Goal: Task Accomplishment & Management: Manage account settings

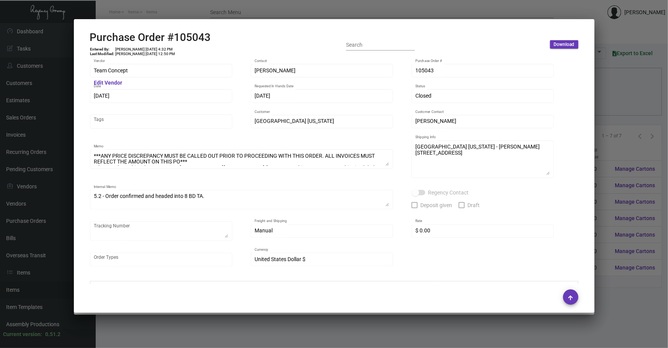
scroll to position [394, 0]
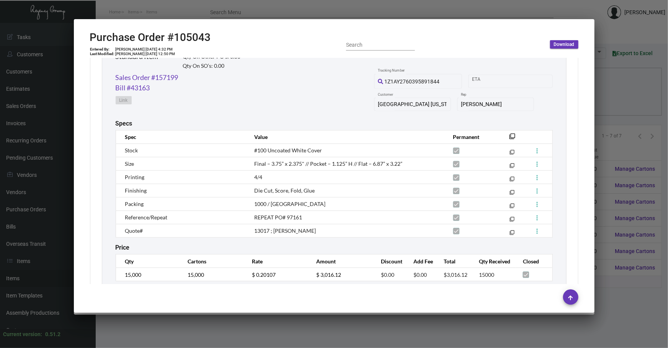
click at [606, 93] on div at bounding box center [334, 174] width 668 height 348
click at [606, 92] on div at bounding box center [334, 174] width 668 height 348
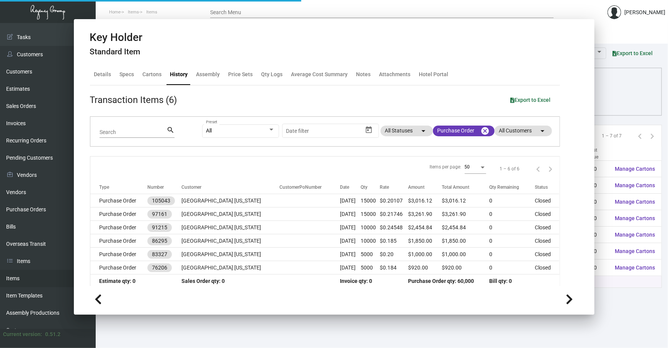
click at [605, 91] on div "Columns arrow_drop_down All Reps arrow_drop_down All Item Types arrow_drop_down…" at bounding box center [382, 101] width 544 height 23
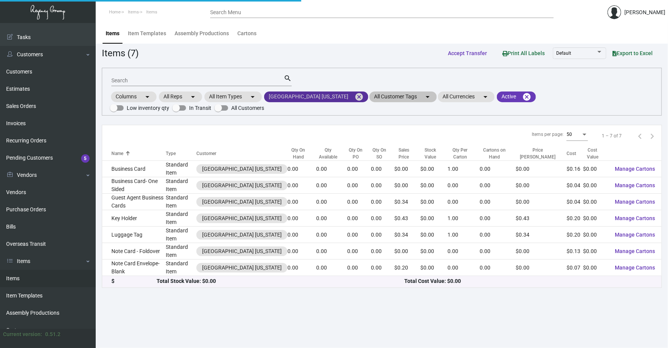
click at [354, 96] on mat-icon "cancel" at bounding box center [358, 96] width 9 height 9
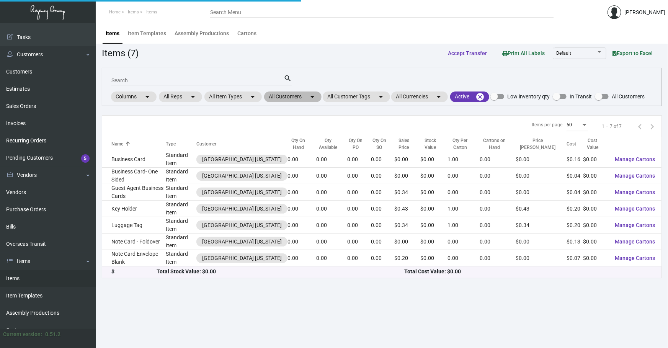
click at [313, 98] on mat-icon "arrow_drop_down" at bounding box center [312, 96] width 9 height 9
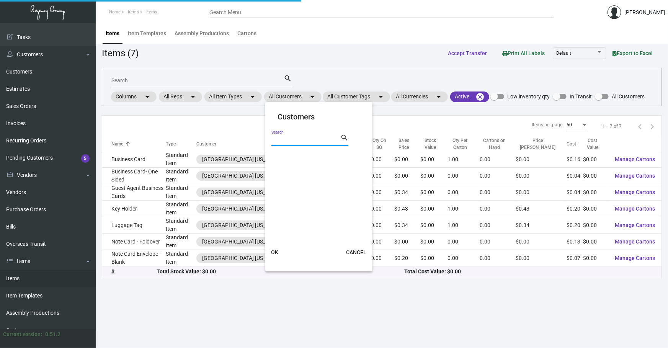
click at [294, 139] on input "Search" at bounding box center [305, 140] width 69 height 6
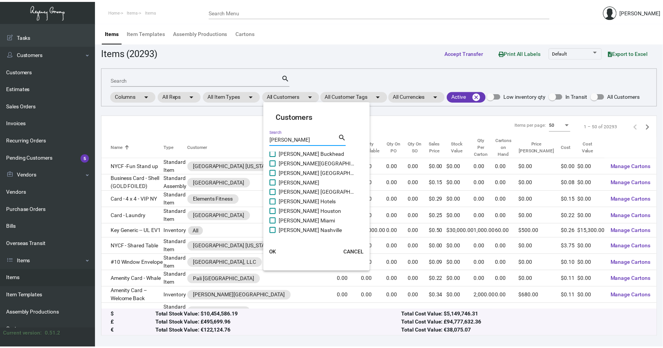
scroll to position [46, 0]
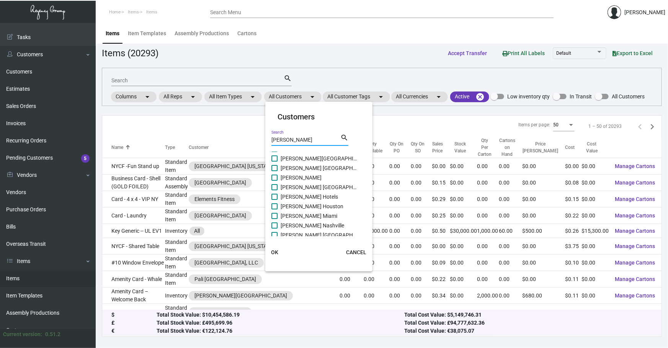
type input "[PERSON_NAME]"
click at [272, 198] on span at bounding box center [274, 197] width 6 height 6
click at [274, 200] on input "[PERSON_NAME] Hotels" at bounding box center [274, 200] width 0 height 0
checkbox input "true"
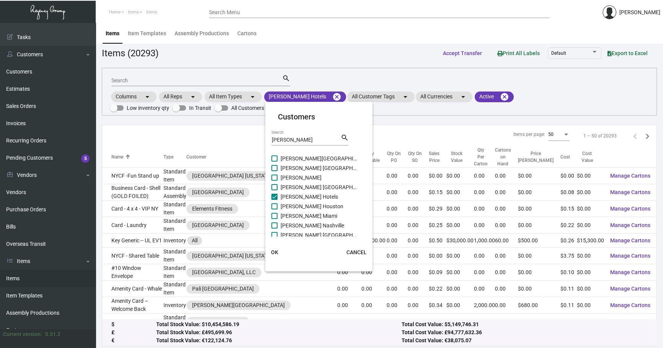
click at [277, 254] on span "OK" at bounding box center [274, 252] width 7 height 6
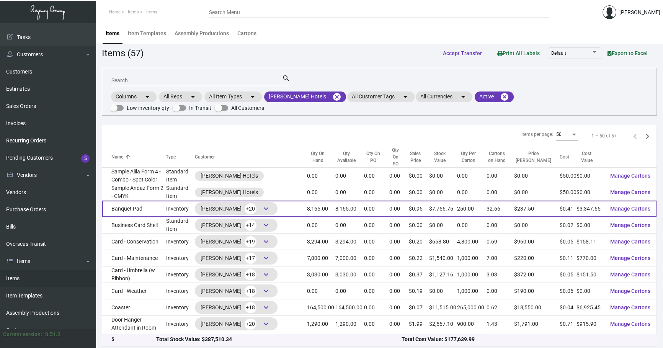
click at [272, 203] on span "keyboard_arrow_down" at bounding box center [265, 208] width 11 height 11
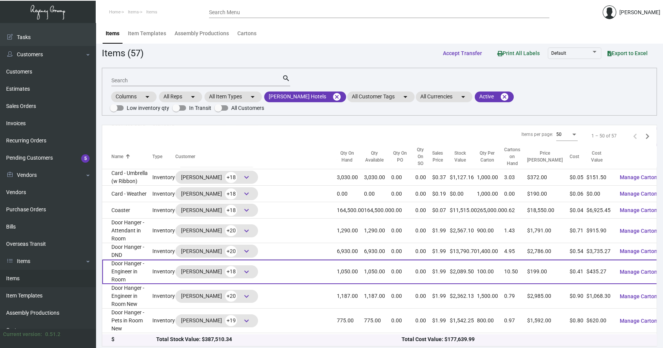
scroll to position [267, 0]
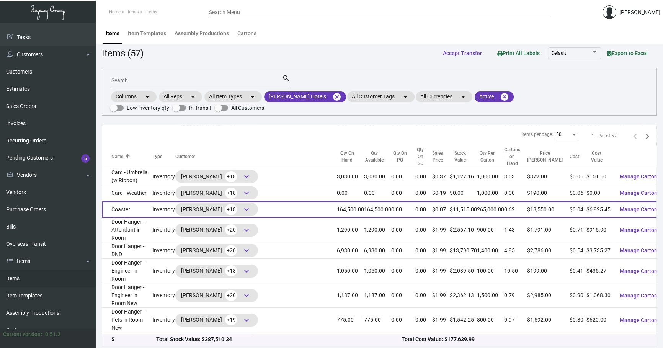
click at [252, 204] on span "keyboard_arrow_down" at bounding box center [246, 209] width 11 height 11
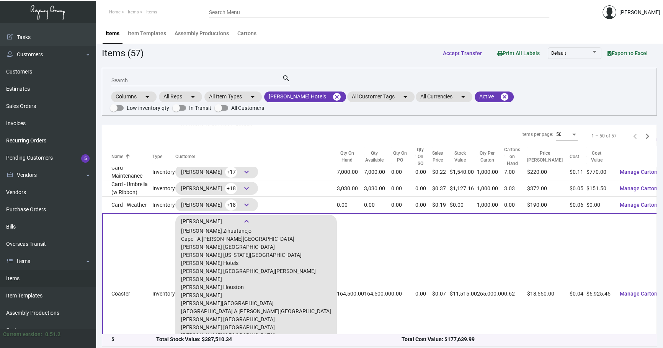
scroll to position [185, 0]
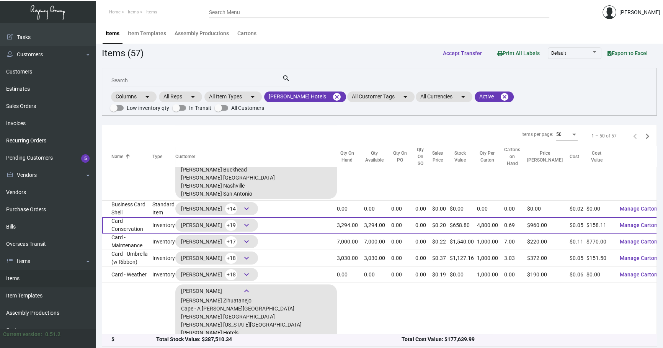
click at [149, 217] on td "Card - Conservation" at bounding box center [127, 225] width 50 height 16
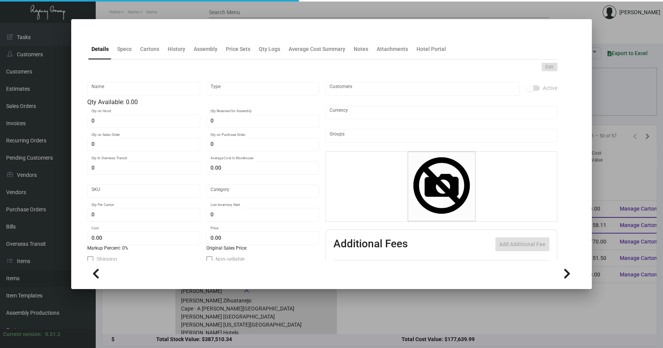
type input "Card - Conservation"
type input "Inventory"
type input "3,294"
type input "$ 10.83333"
type input "1027-Card-08"
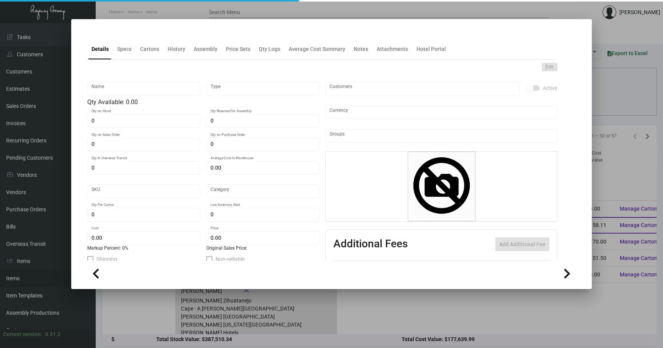
type input "Standard"
type input "4,800"
type input "2,000"
type input "$ 0.048"
type input "$ 0.20"
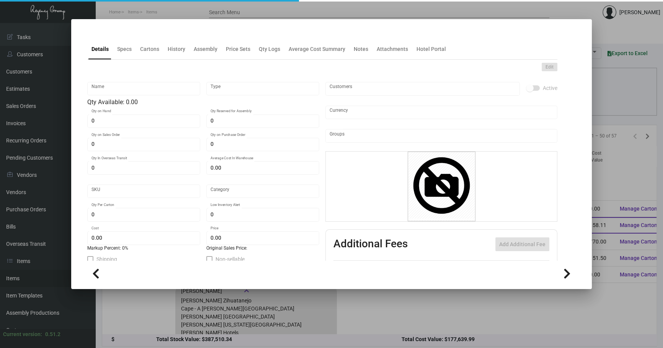
checkbox input "true"
type input "United States Dollar $"
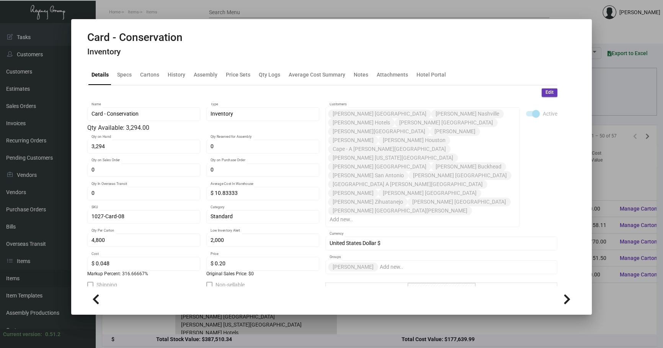
click at [621, 88] on div at bounding box center [331, 174] width 663 height 348
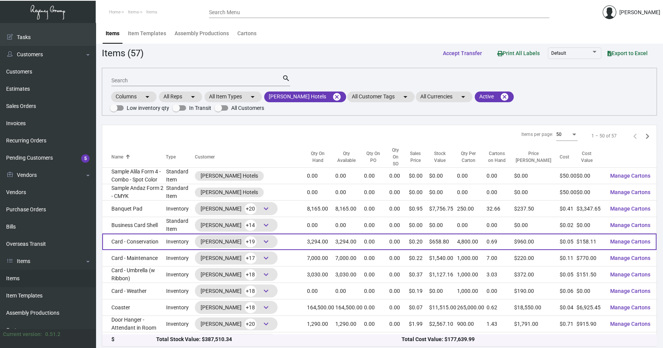
click at [159, 233] on td "Card - Conservation" at bounding box center [134, 241] width 64 height 16
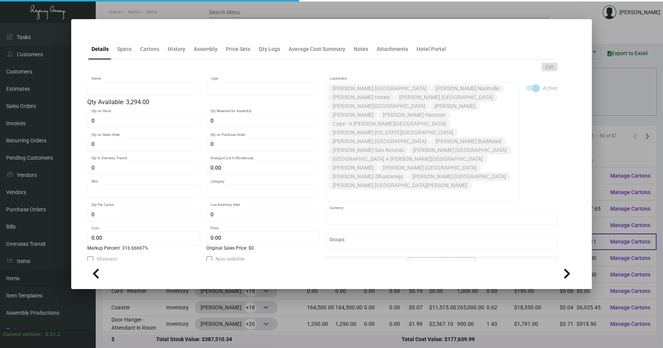
type input "Card - Conservation"
type input "Inventory"
type input "3,294"
type input "$ 10.83333"
type input "1027-Card-08"
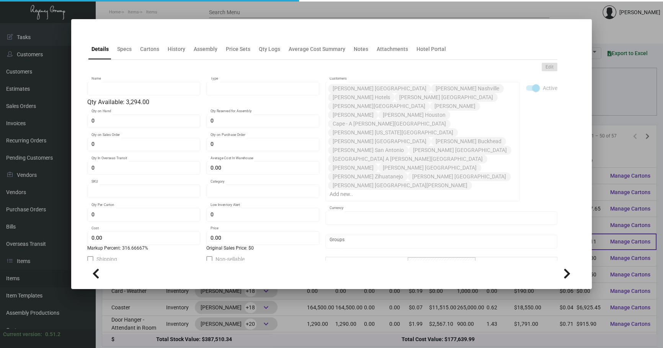
type input "Standard"
type input "4,800"
type input "2,000"
type input "$ 0.048"
type input "$ 0.20"
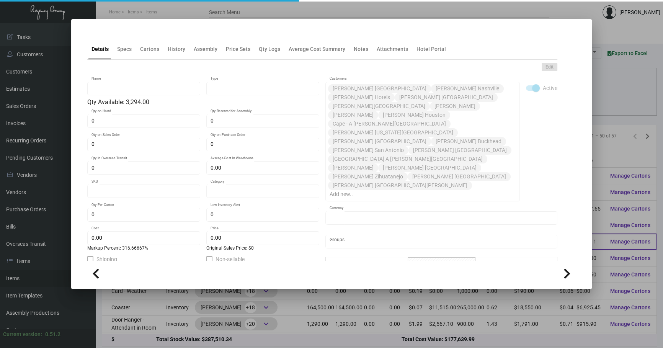
checkbox input "true"
type input "United States Dollar $"
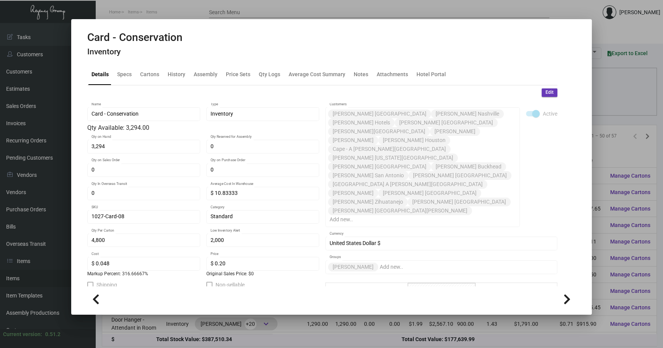
click at [610, 90] on div at bounding box center [331, 174] width 663 height 348
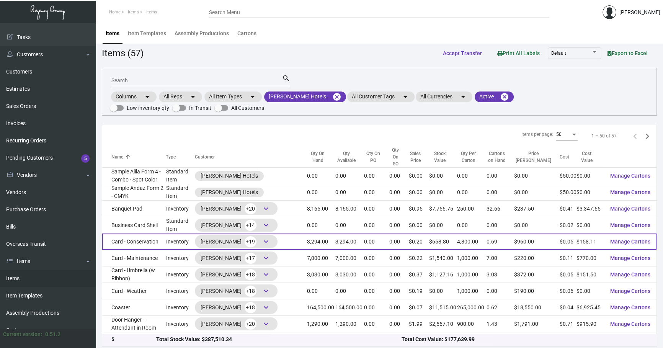
click at [272, 239] on span "keyboard_arrow_down" at bounding box center [265, 241] width 11 height 11
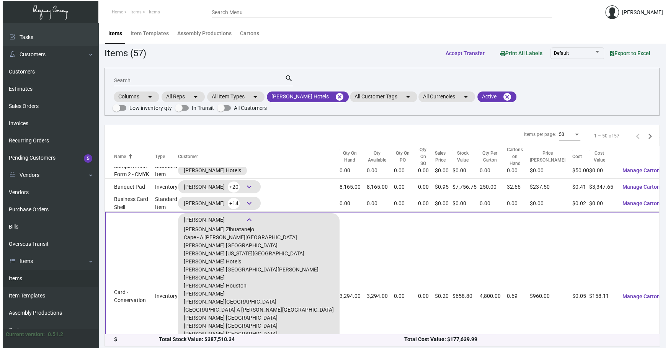
scroll to position [34, 0]
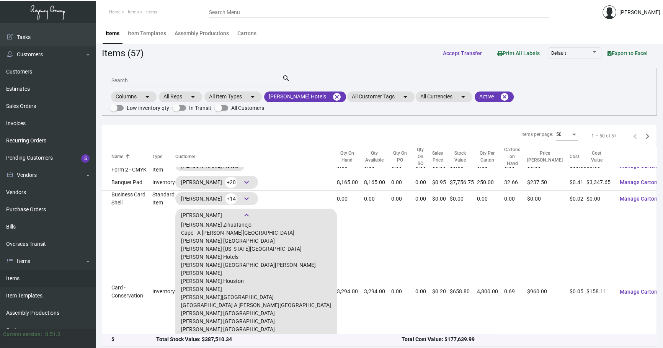
click at [610, 114] on div "Search search Columns arrow_drop_down All Reps arrow_drop_down All Item Types a…" at bounding box center [379, 92] width 555 height 48
click at [171, 75] on div "Search" at bounding box center [196, 80] width 171 height 12
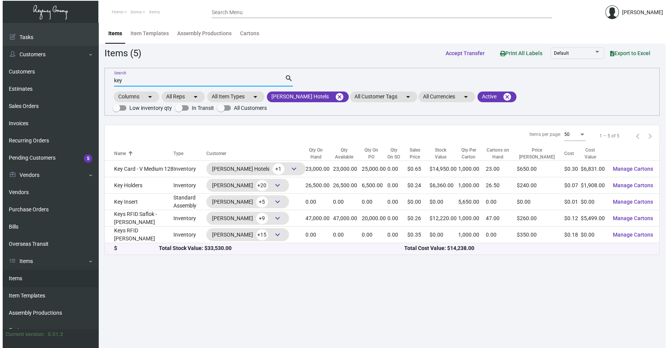
scroll to position [0, 0]
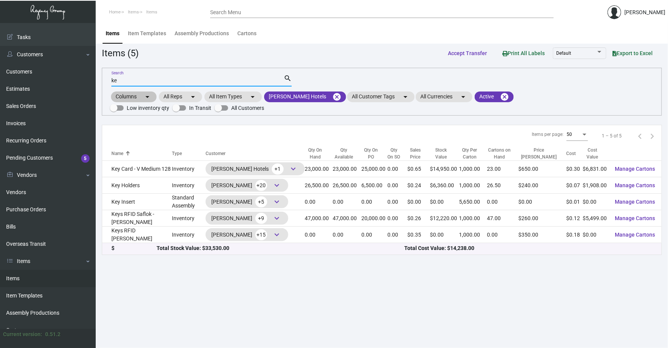
type input "k"
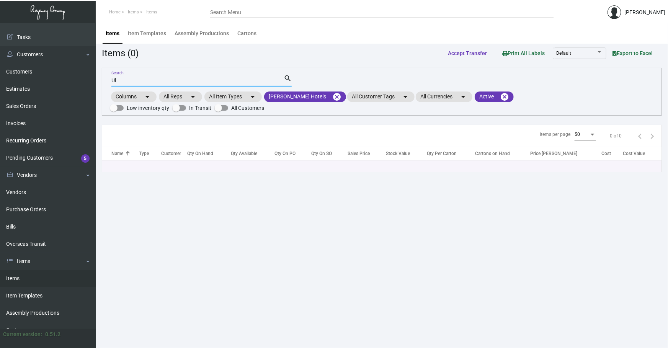
type input "Ul"
drag, startPoint x: 200, startPoint y: 77, endPoint x: 0, endPoint y: 103, distance: 201.8
click at [90, 86] on div "Dashboard Dashboard Tasks Customers Customers Estimates Sales Orders Invoices R…" at bounding box center [334, 185] width 668 height 325
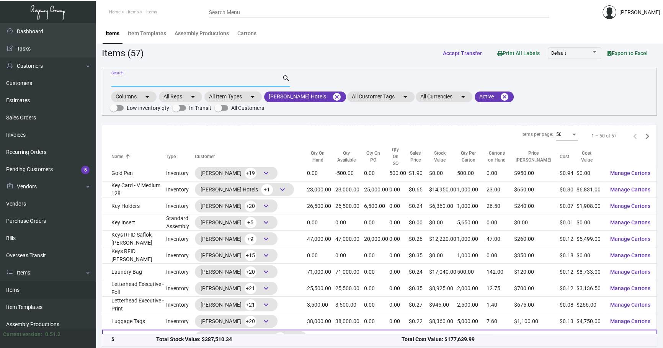
scroll to position [290, 0]
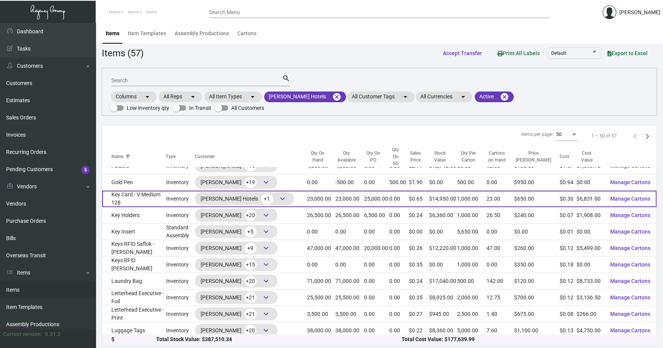
click at [278, 194] on span "keyboard_arrow_down" at bounding box center [282, 198] width 9 height 9
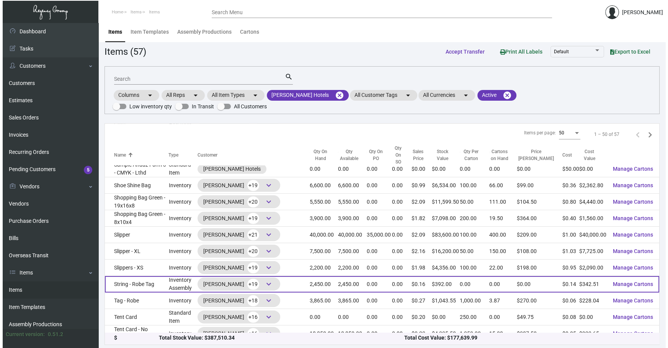
scroll to position [0, 0]
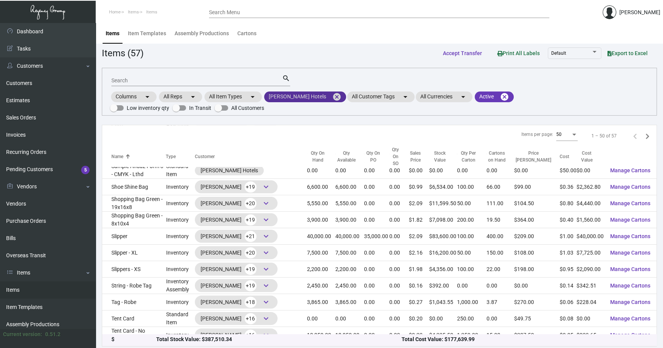
click at [332, 96] on mat-icon "cancel" at bounding box center [336, 96] width 9 height 9
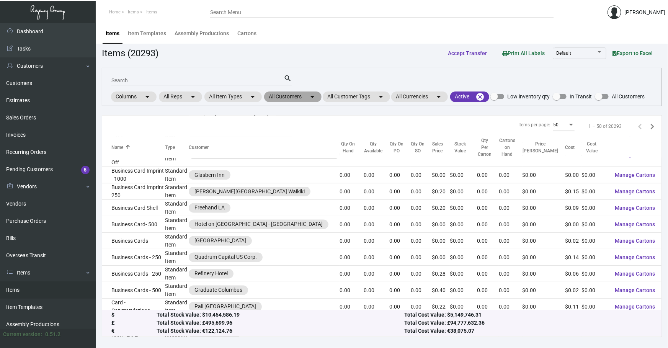
click at [302, 99] on mat-chip "All Customers arrow_drop_down" at bounding box center [292, 96] width 57 height 11
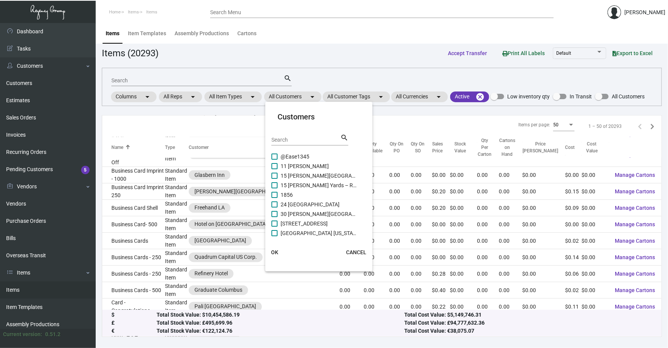
click at [291, 138] on input "Search" at bounding box center [305, 140] width 69 height 6
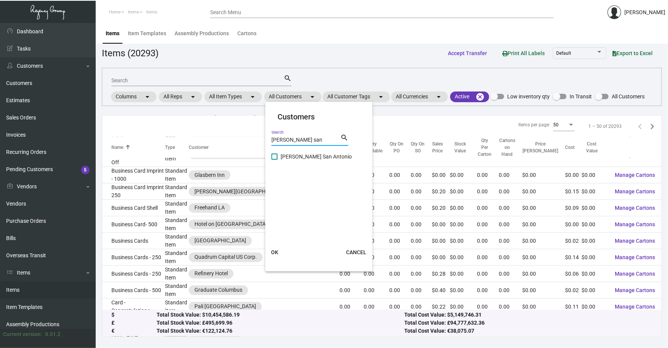
type input "[PERSON_NAME] san"
click at [291, 153] on span "[PERSON_NAME] San Antonio" at bounding box center [318, 156] width 77 height 9
click at [274, 160] on input "[PERSON_NAME] San Antonio" at bounding box center [274, 160] width 0 height 0
checkbox input "true"
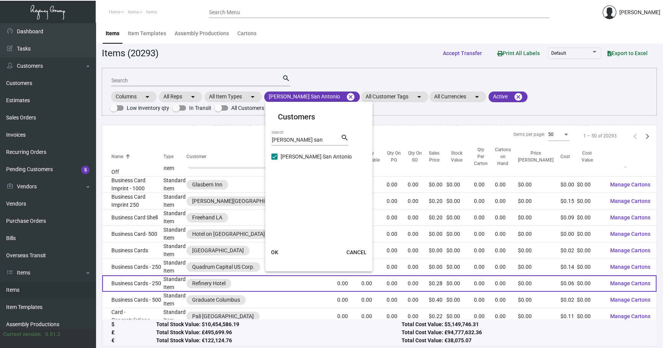
click at [275, 253] on span "OK" at bounding box center [274, 252] width 7 height 6
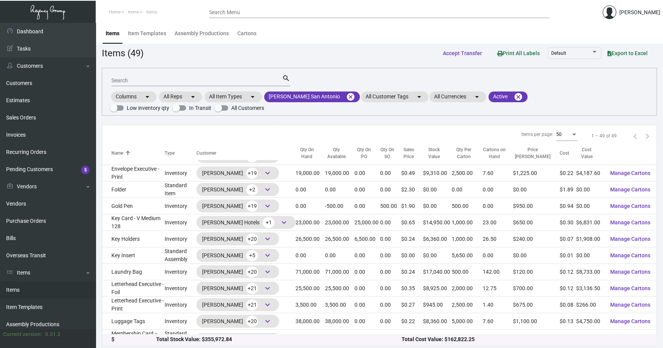
scroll to position [267, 0]
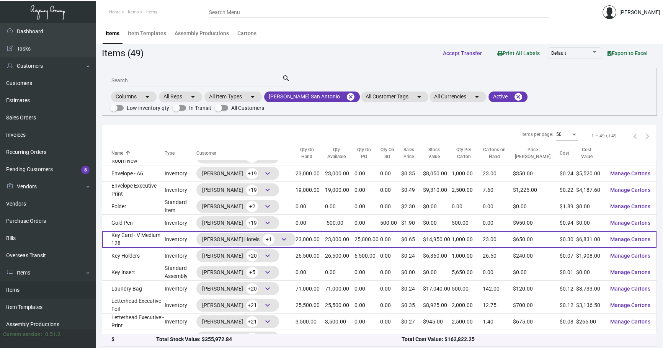
click at [153, 231] on td "Key Card - V Medium 128" at bounding box center [133, 239] width 62 height 16
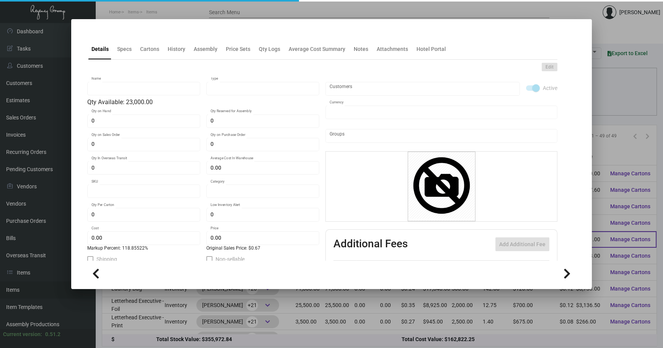
type input "Key Card - V Medium 128"
type input "Inventory"
type input "23,000"
type input "25,000"
type input "$ 0.30795"
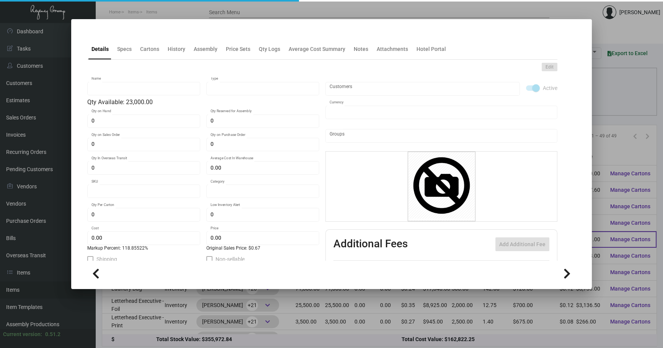
type input "3126"
type input "Standard"
type input "1,000"
type input "7,500"
type input "$ 0.297"
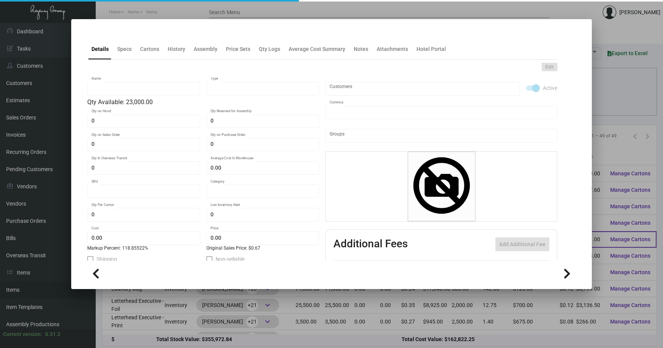
type input "$ 0.65"
type textarea "[PERSON_NAME] Keys RFID Safelok, Size 2-1/8x3-3/8 #30 mill black core dull lami…"
checkbox input "true"
type input "United States Dollar $"
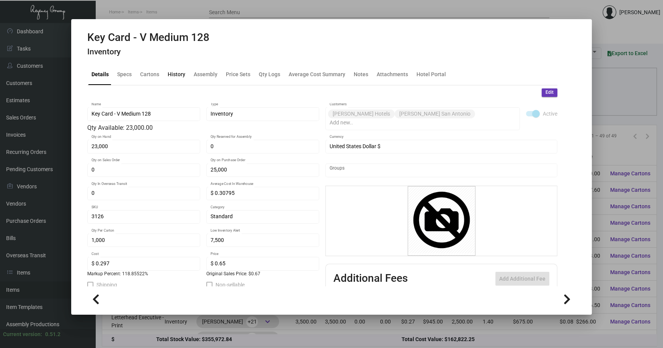
click at [177, 75] on div "History" at bounding box center [177, 74] width 18 height 8
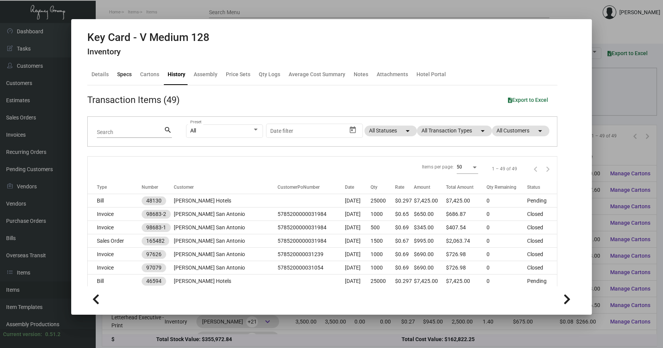
click at [126, 76] on div "Specs" at bounding box center [124, 74] width 15 height 8
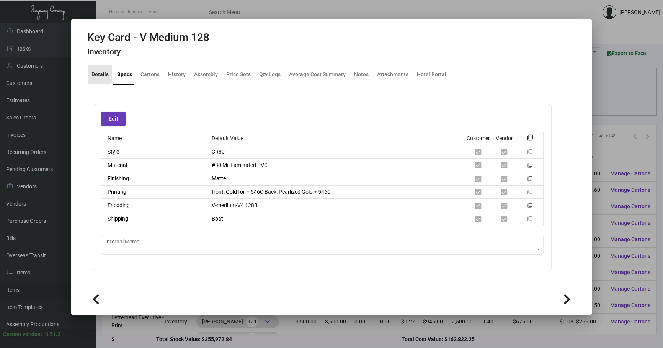
click at [94, 73] on div "Details" at bounding box center [99, 74] width 17 height 8
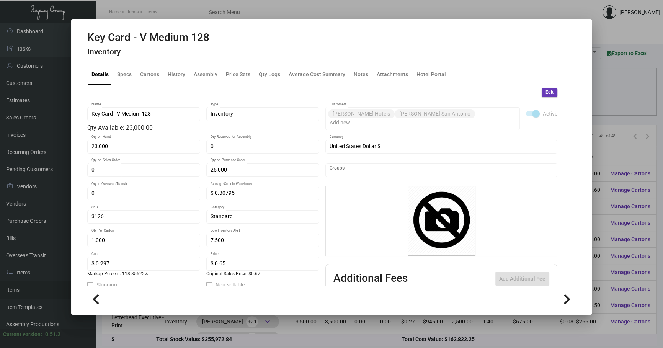
click at [603, 98] on div at bounding box center [331, 174] width 663 height 348
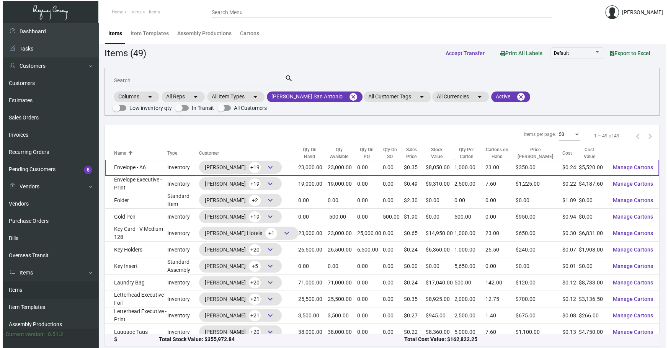
scroll to position [232, 0]
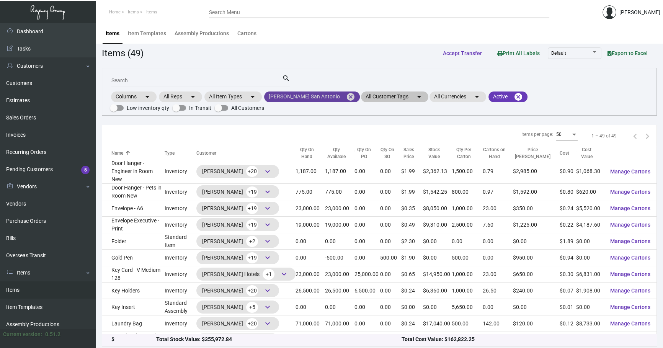
click at [346, 93] on mat-icon "cancel" at bounding box center [350, 96] width 9 height 9
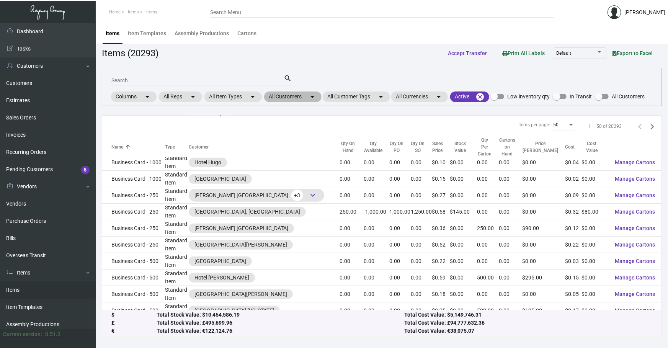
click at [300, 92] on mat-chip "All Customers arrow_drop_down" at bounding box center [292, 96] width 57 height 11
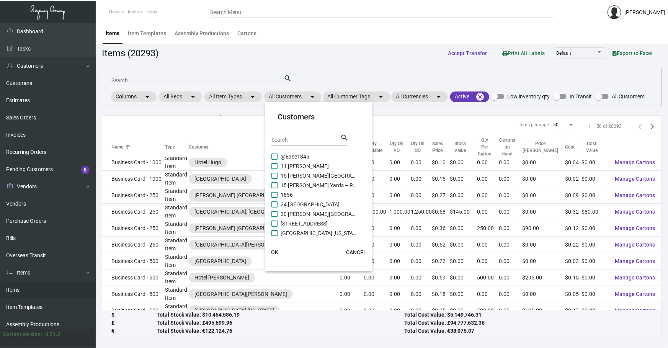
click at [287, 134] on div "Search" at bounding box center [305, 140] width 69 height 12
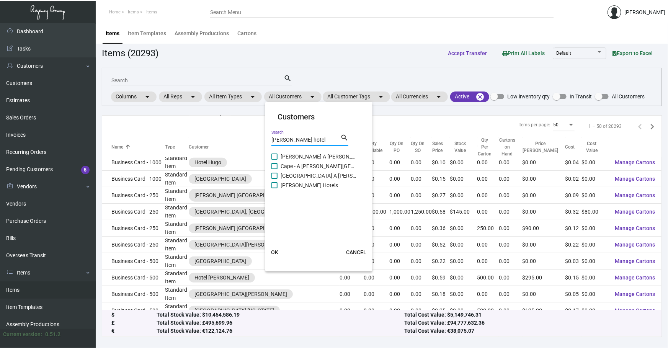
type input "[PERSON_NAME] hotel"
click at [299, 184] on span "[PERSON_NAME] Hotels" at bounding box center [318, 185] width 77 height 9
click at [274, 188] on input "[PERSON_NAME] Hotels" at bounding box center [274, 188] width 0 height 0
checkbox input "true"
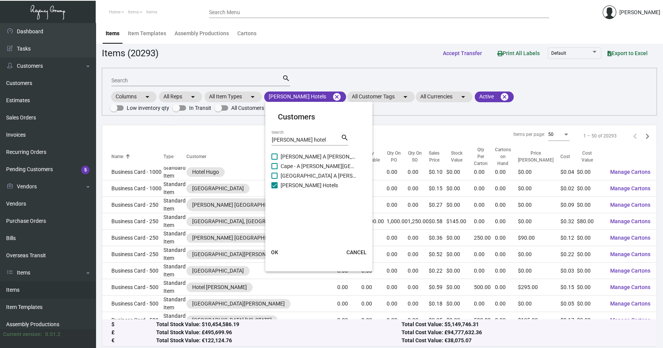
click at [274, 247] on button "OK" at bounding box center [274, 252] width 24 height 14
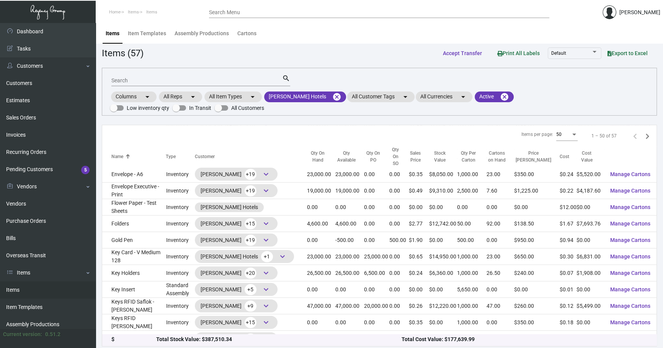
click at [155, 79] on input "Search" at bounding box center [196, 81] width 171 height 6
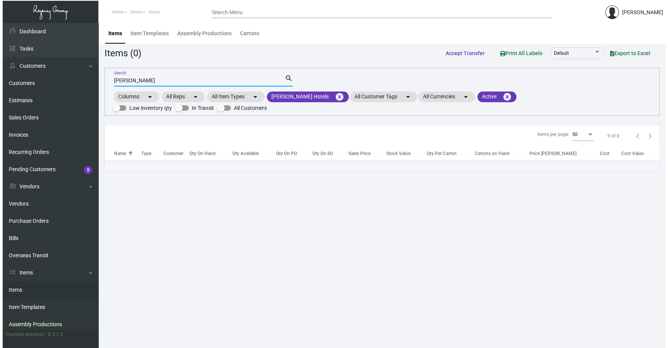
scroll to position [0, 0]
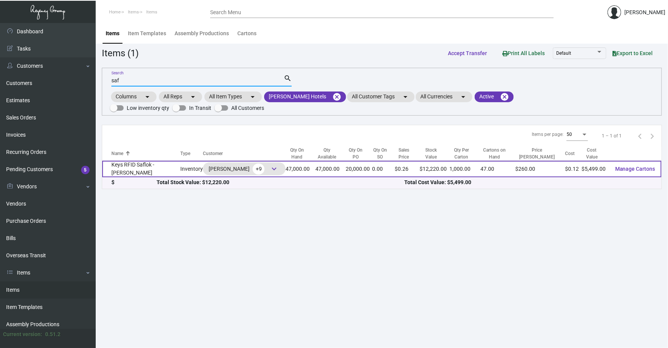
type input "saf"
click at [279, 171] on span "keyboard_arrow_down" at bounding box center [273, 168] width 9 height 9
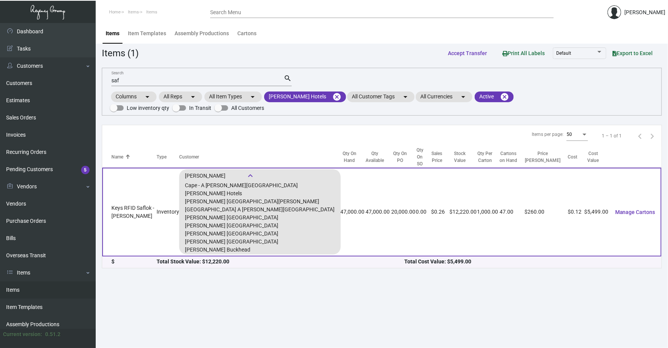
click at [156, 222] on td "Keys RFID Saflok - [PERSON_NAME]" at bounding box center [129, 212] width 54 height 89
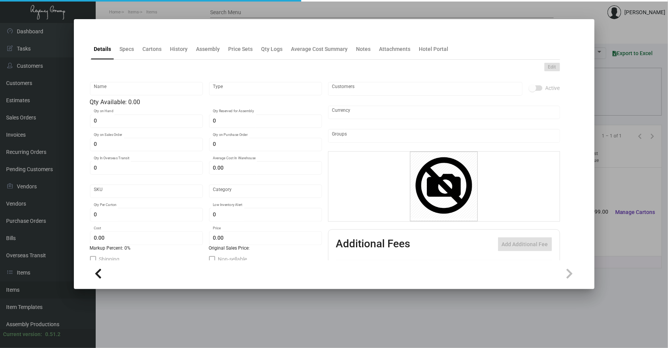
type input "Keys RFID Saflok - [PERSON_NAME]"
type input "Inventory"
type input "47,000"
type input "20,000"
type input "$ 0.12155"
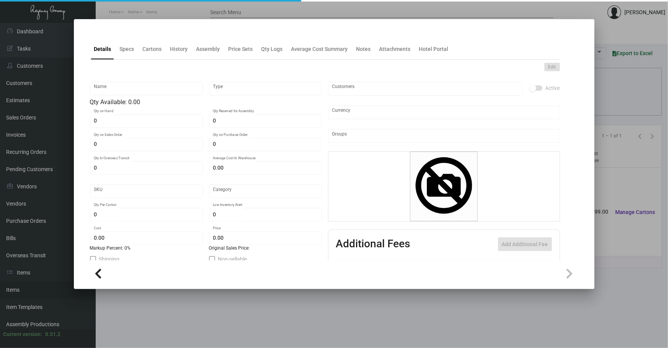
type input "3126"
type input "Standard"
type input "1,000"
type input "7,500"
type input "$ 0.117"
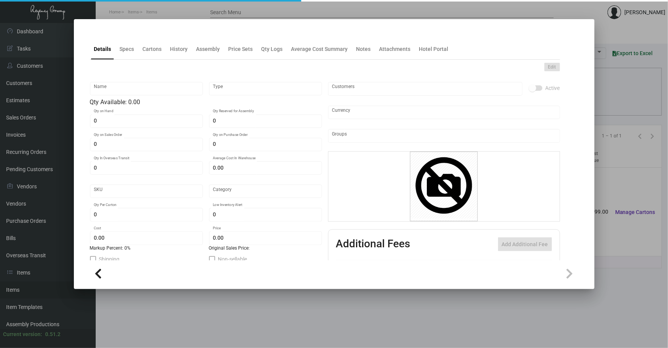
type input "$ 0.26"
type textarea "[PERSON_NAME] Keys RFID Safelok, Size 2-1/8x3-3/8 #30 mill black core dull lami…"
checkbox input "true"
type input "United States Dollar $"
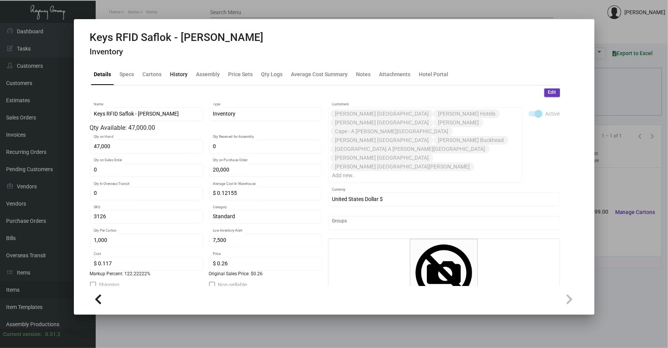
click at [178, 75] on div "History" at bounding box center [179, 74] width 18 height 8
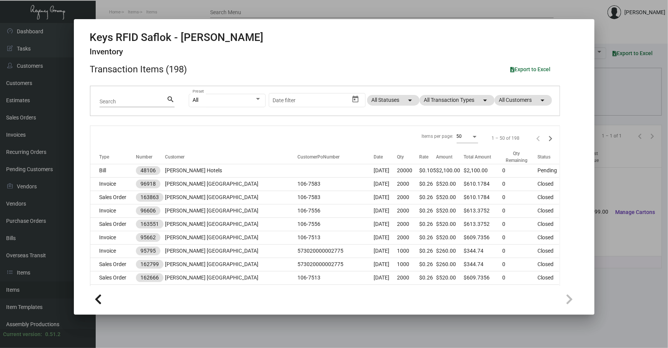
scroll to position [28, 0]
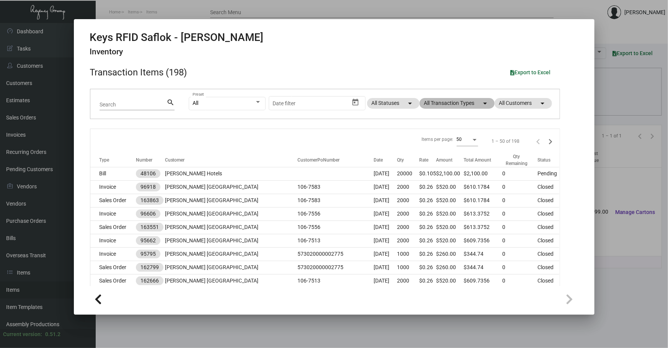
click at [443, 105] on mat-chip "All Transaction Types arrow_drop_down" at bounding box center [456, 103] width 75 height 11
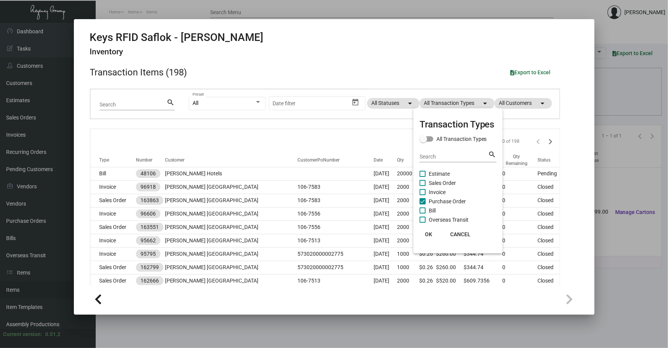
click at [450, 186] on div "Estimate Sales Order Invoice Purchase Order Bill Overseas Transit" at bounding box center [457, 196] width 77 height 55
drag, startPoint x: 450, startPoint y: 186, endPoint x: 444, endPoint y: 189, distance: 7.2
click at [442, 181] on span "Sales Order" at bounding box center [442, 182] width 27 height 9
click at [422, 186] on input "Sales Order" at bounding box center [422, 186] width 0 height 0
checkbox input "true"
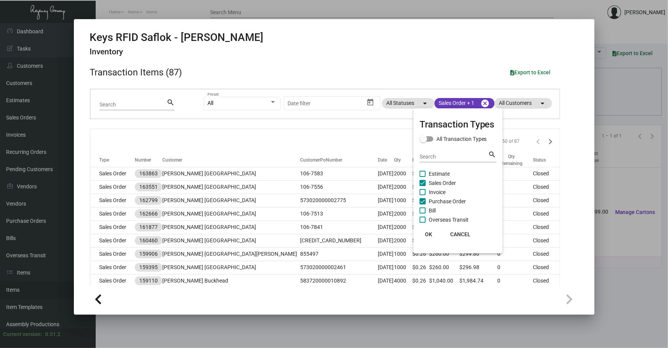
click at [444, 206] on mat-checkbox "Bill" at bounding box center [457, 210] width 77 height 9
click at [444, 200] on span "Purchase Order" at bounding box center [447, 201] width 37 height 9
click at [422, 204] on input "Purchase Order" at bounding box center [422, 204] width 0 height 0
checkbox input "false"
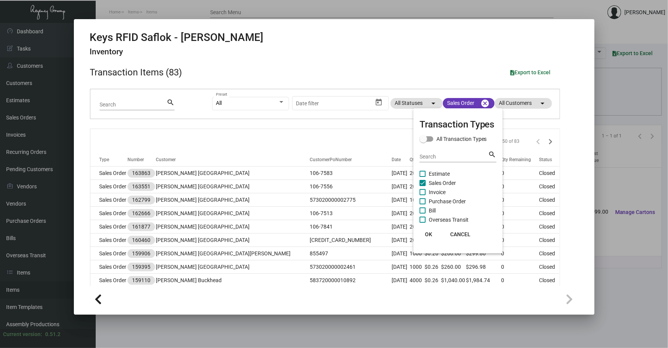
click at [432, 230] on button "OK" at bounding box center [428, 234] width 24 height 14
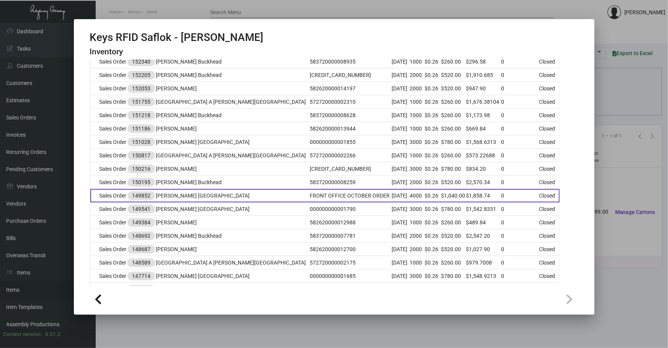
scroll to position [526, 0]
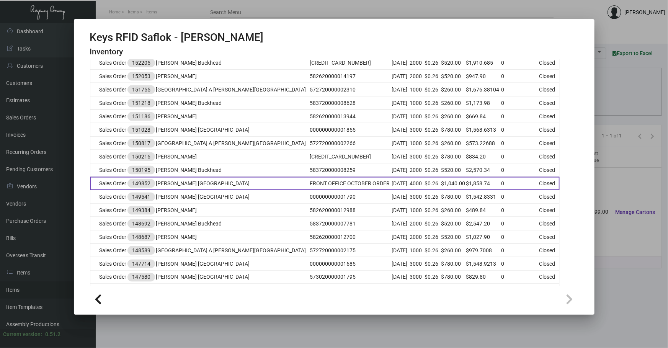
click at [223, 179] on td "[PERSON_NAME] [GEOGRAPHIC_DATA]" at bounding box center [233, 183] width 154 height 13
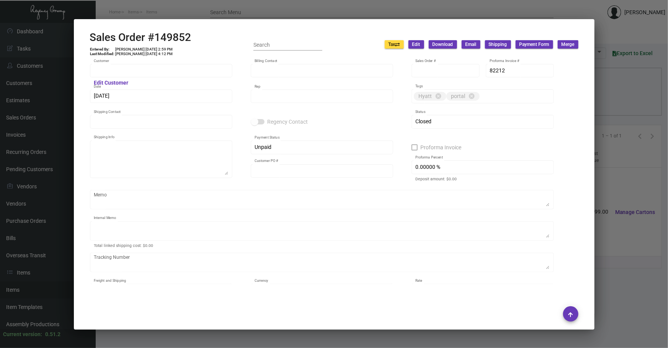
type input "[PERSON_NAME] [GEOGRAPHIC_DATA]"
type input "[PERSON_NAME]"
type input "149852"
type input "[DATE]"
type input "[PERSON_NAME]"
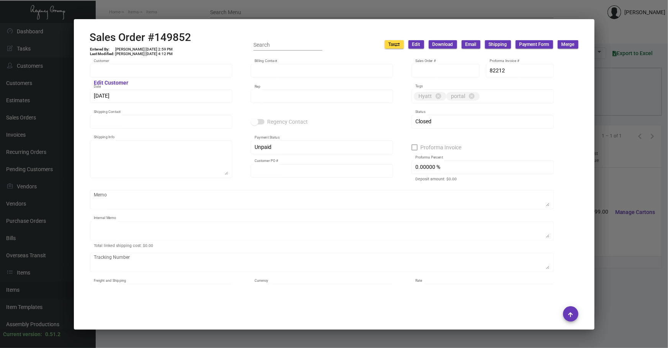
type input "[PERSON_NAME]"
type textarea "[PERSON_NAME] Denver - [PERSON_NAME] [STREET_ADDRESS]"
type input "FRONT OFFICE OCTOBER ORDER"
type textarea "74.22"
type input "United States Dollar $"
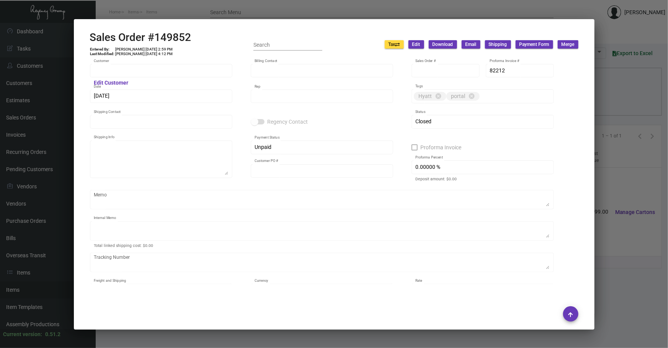
type input "$ 98.74"
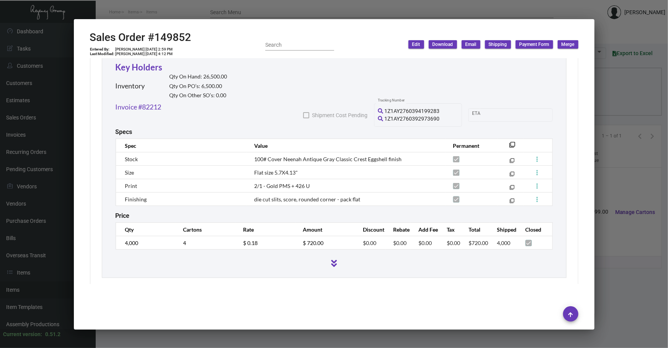
scroll to position [681, 0]
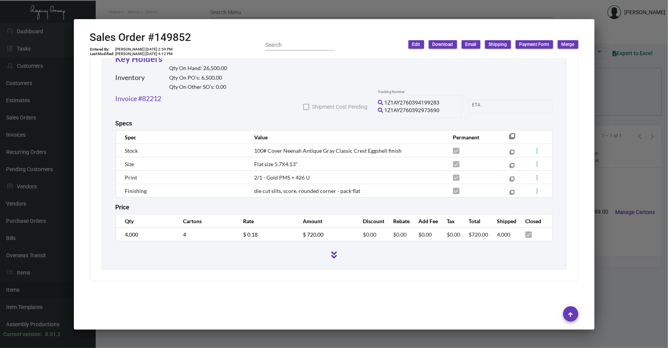
click at [616, 268] on div at bounding box center [334, 174] width 668 height 348
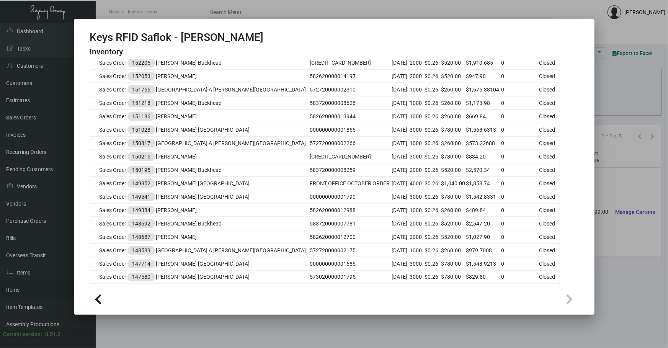
click at [278, 324] on div at bounding box center [334, 174] width 668 height 348
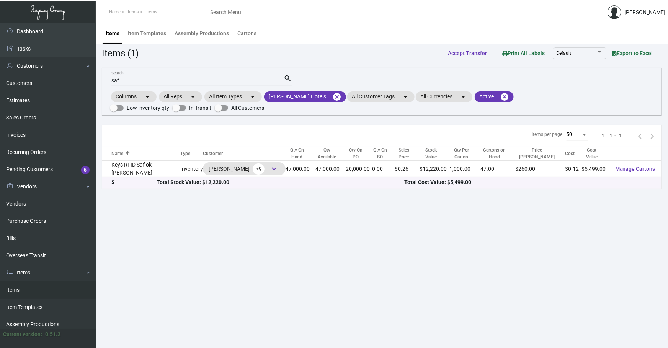
click at [0, 47] on div "Dashboard Dashboard Tasks Customers Customers Estimates Sales Orders Invoices R…" at bounding box center [334, 185] width 668 height 325
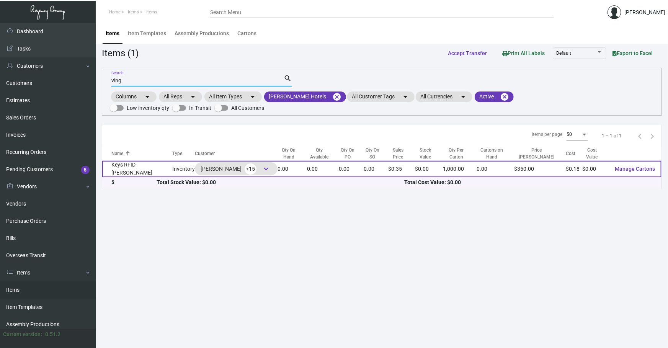
type input "ving"
click at [153, 164] on td "Keys RFID [PERSON_NAME]" at bounding box center [137, 169] width 70 height 16
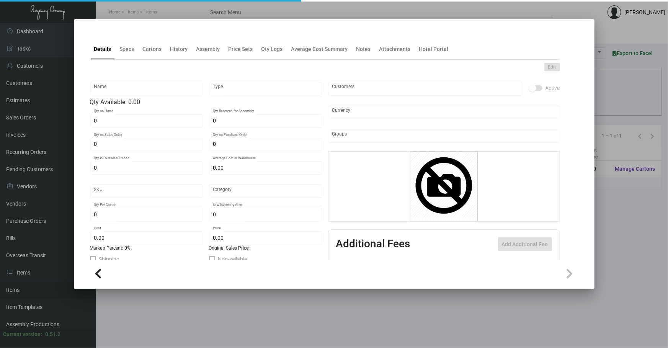
type input "Keys RFID [PERSON_NAME]"
type input "Inventory"
type input "$ 0.17007"
type input "3126"
type input "Standard"
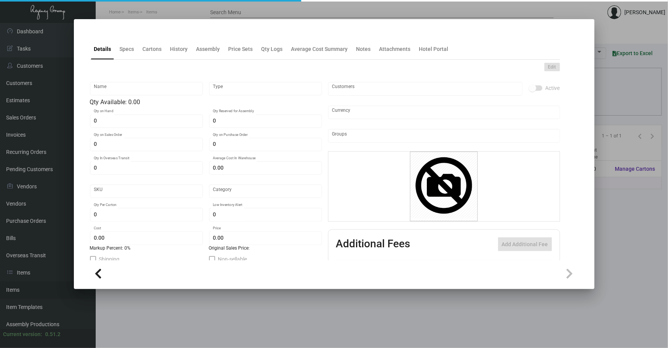
type input "1,000"
type input "7,500"
type input "$ 0.182"
type input "$ 0.35"
type textarea "[PERSON_NAME] Keys RFID Safelok, Size 2-1/8x3-3/8 #30 mill black core dull lami…"
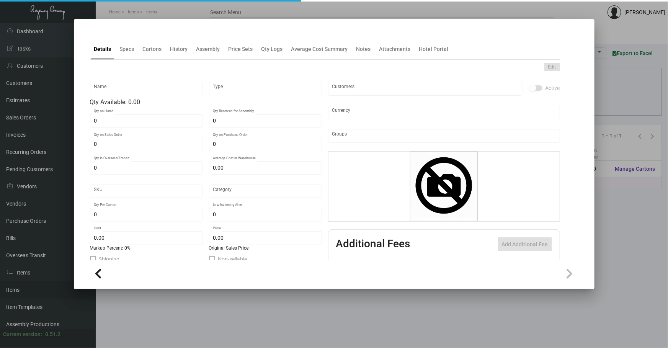
type textarea "[PERSON_NAME] Keys RFID Safelok, Size 2-1/8x3-3/8 #30 mill black core dull lami…"
checkbox input "true"
type input "United States Dollar $"
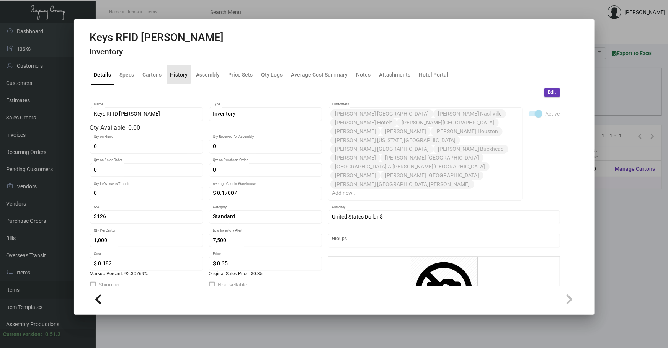
click at [176, 68] on div "History" at bounding box center [179, 74] width 24 height 18
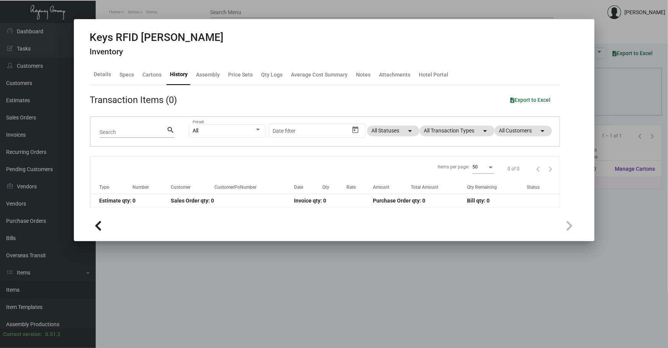
click at [466, 138] on div "All Preset Start date – Date filter All Statuses arrow_drop_down All Transactio…" at bounding box center [370, 132] width 362 height 30
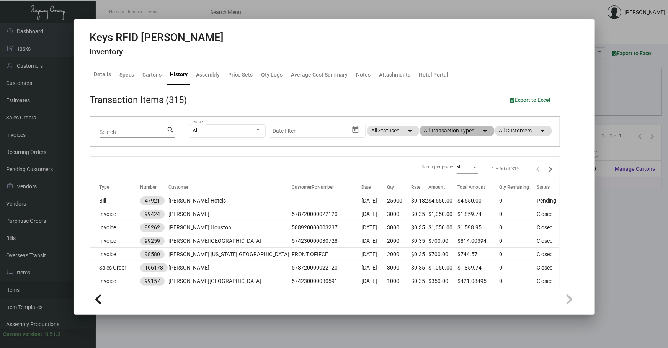
click at [466, 130] on mat-chip "All Transaction Types arrow_drop_down" at bounding box center [456, 130] width 75 height 11
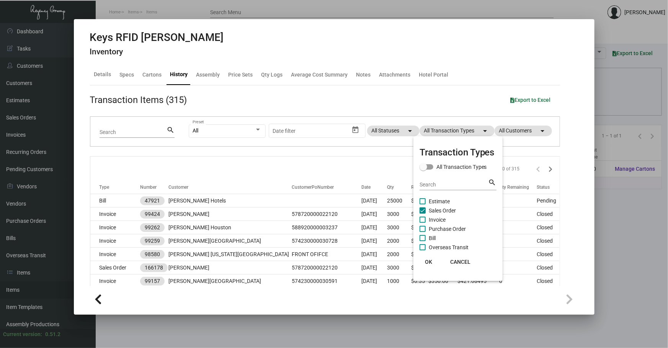
click at [446, 212] on span "Sales Order" at bounding box center [442, 210] width 27 height 9
click at [422, 213] on input "Sales Order" at bounding box center [422, 213] width 0 height 0
click at [447, 212] on span "Sales Order" at bounding box center [442, 210] width 27 height 9
click at [422, 213] on input "Sales Order" at bounding box center [422, 213] width 0 height 0
checkbox input "true"
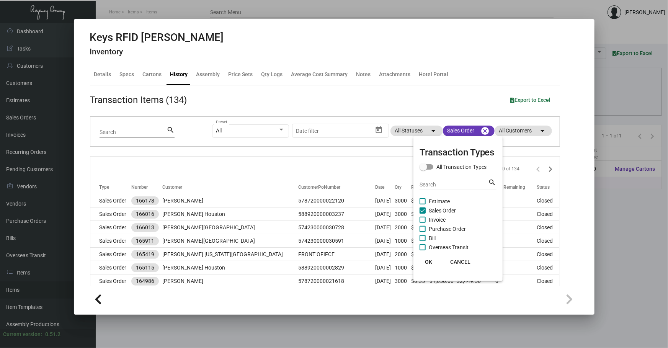
click at [433, 262] on button "OK" at bounding box center [428, 262] width 24 height 14
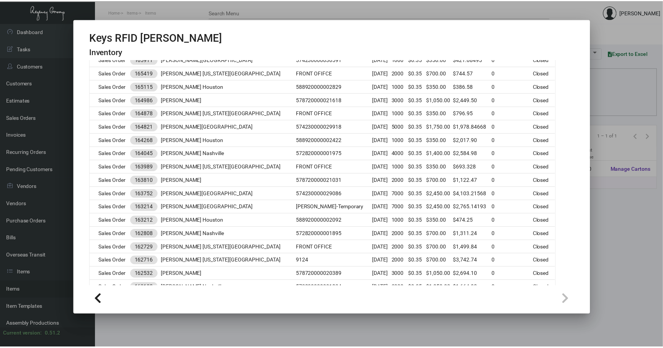
scroll to position [174, 0]
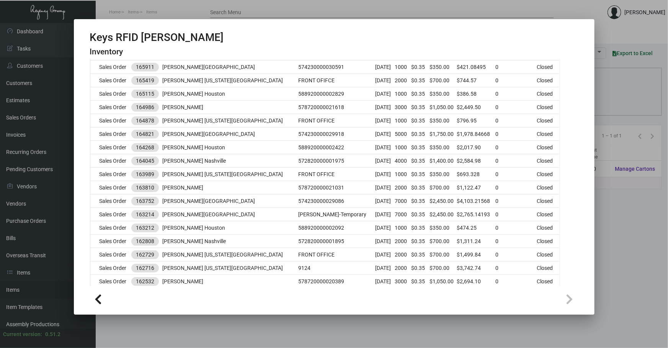
click at [651, 241] on div at bounding box center [334, 174] width 668 height 348
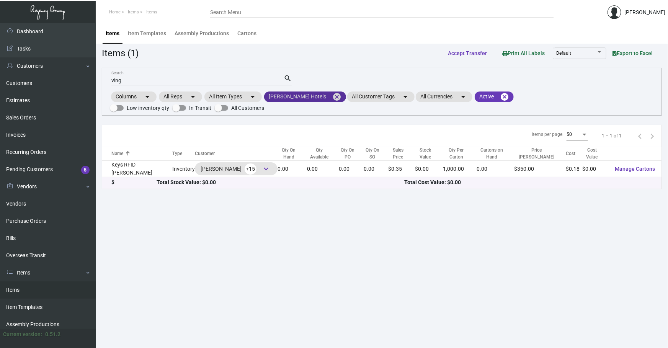
click at [332, 98] on mat-icon "cancel" at bounding box center [336, 96] width 9 height 9
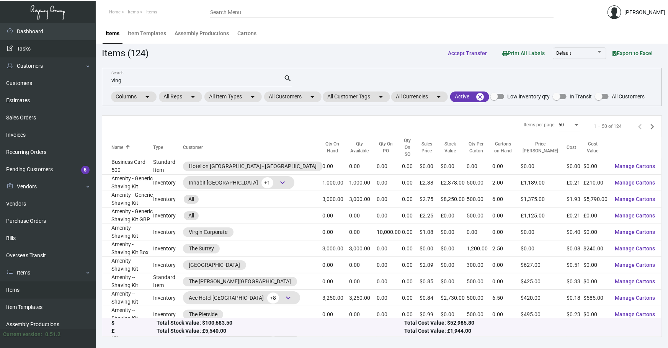
drag, startPoint x: 221, startPoint y: 81, endPoint x: 68, endPoint y: 50, distance: 156.1
click at [117, 60] on app-items "Items (124) Accept Transfer Print All Labels Default Export to Excel ving Searc…" at bounding box center [382, 191] width 560 height 291
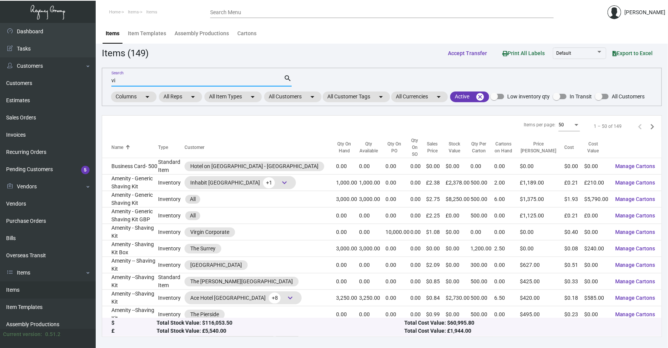
type input "v"
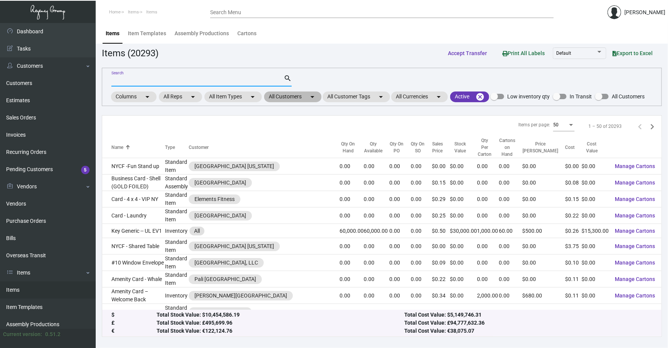
click at [307, 94] on mat-chip "All Customers arrow_drop_down" at bounding box center [292, 96] width 57 height 11
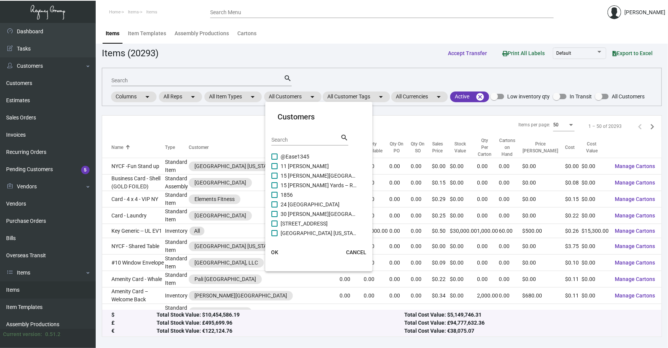
click at [287, 138] on input "Search" at bounding box center [305, 140] width 69 height 6
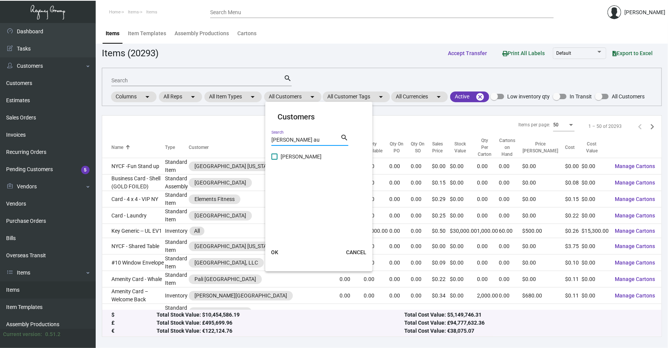
type input "[PERSON_NAME] au"
click at [290, 156] on span "[PERSON_NAME]" at bounding box center [318, 156] width 77 height 9
click at [274, 160] on input "[PERSON_NAME]" at bounding box center [274, 160] width 0 height 0
checkbox input "true"
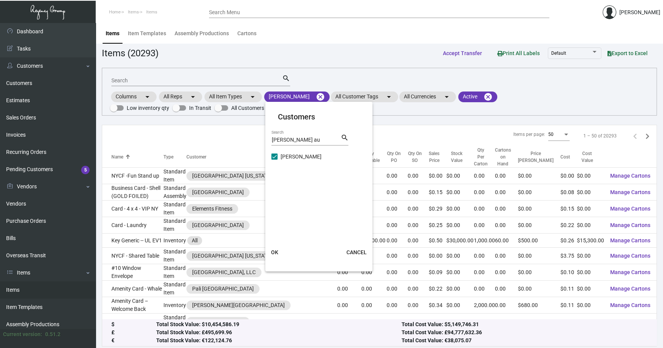
click at [274, 255] on button "OK" at bounding box center [274, 252] width 24 height 14
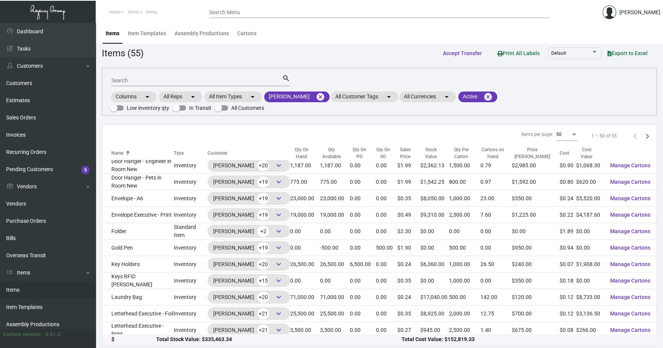
scroll to position [290, 0]
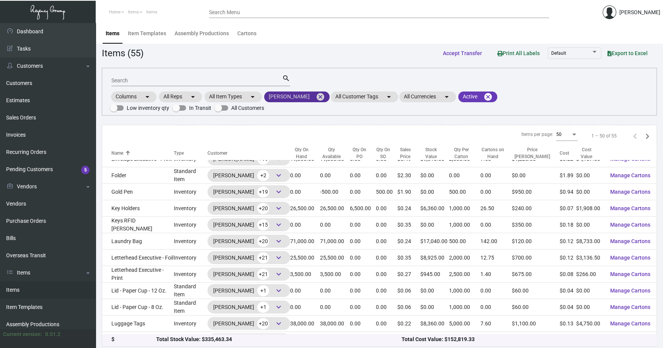
click at [307, 92] on mat-chip "[PERSON_NAME] cancel" at bounding box center [296, 96] width 65 height 11
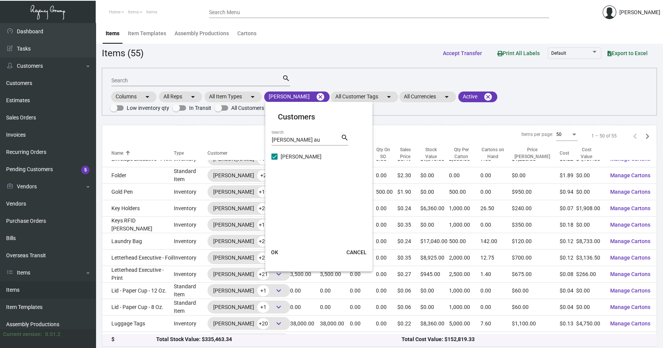
click at [305, 141] on input "[PERSON_NAME] au" at bounding box center [305, 140] width 69 height 6
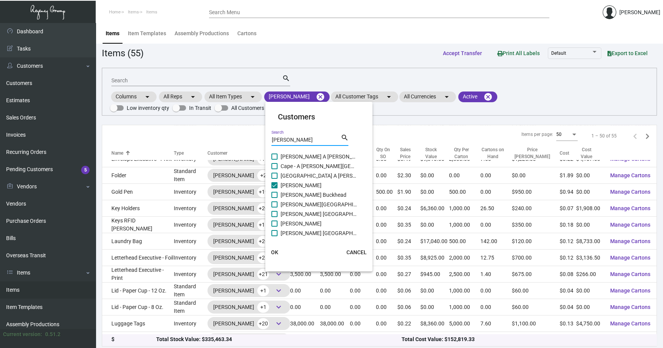
type input "[PERSON_NAME]"
click at [308, 183] on span "[PERSON_NAME]" at bounding box center [318, 185] width 77 height 9
click at [274, 188] on input "[PERSON_NAME]" at bounding box center [274, 188] width 0 height 0
checkbox input "false"
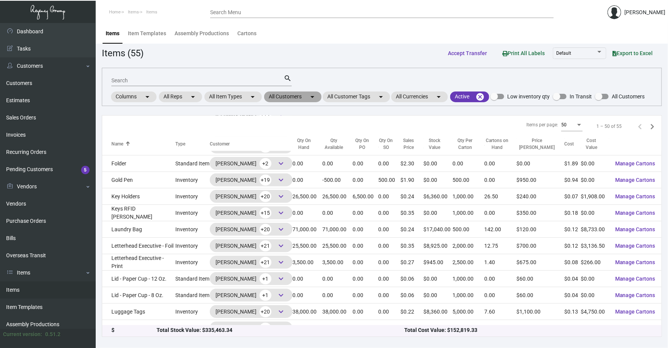
click at [299, 98] on mat-chip "All Customers arrow_drop_down" at bounding box center [292, 96] width 57 height 11
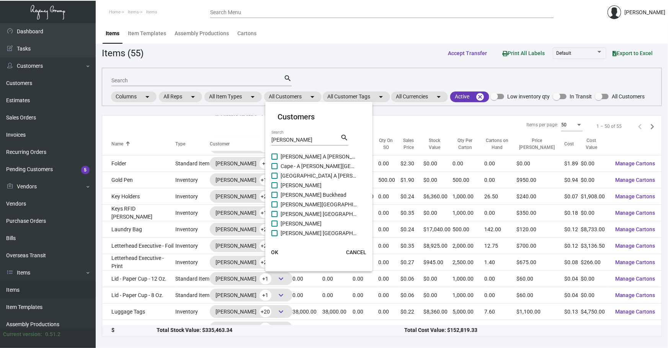
click at [300, 142] on input "[PERSON_NAME]" at bounding box center [305, 140] width 69 height 6
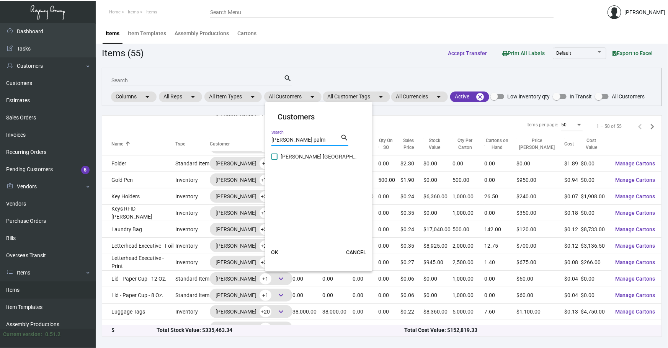
type input "[PERSON_NAME] palm"
click at [321, 160] on span "[PERSON_NAME] [GEOGRAPHIC_DATA]" at bounding box center [318, 156] width 77 height 9
click at [274, 160] on input "[PERSON_NAME] [GEOGRAPHIC_DATA]" at bounding box center [274, 160] width 0 height 0
checkbox input "true"
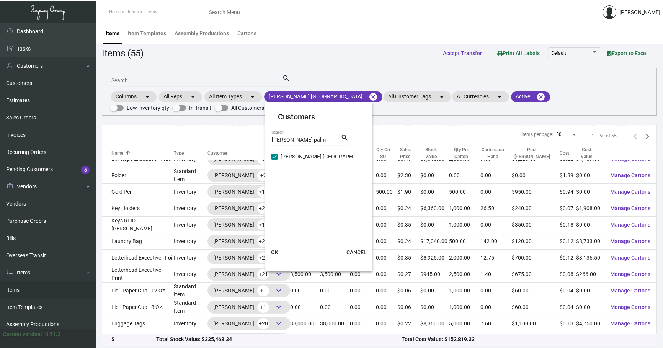
click at [272, 253] on span "OK" at bounding box center [274, 252] width 7 height 6
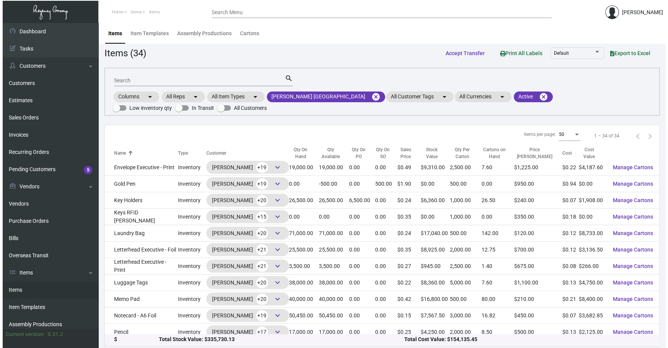
scroll to position [197, 0]
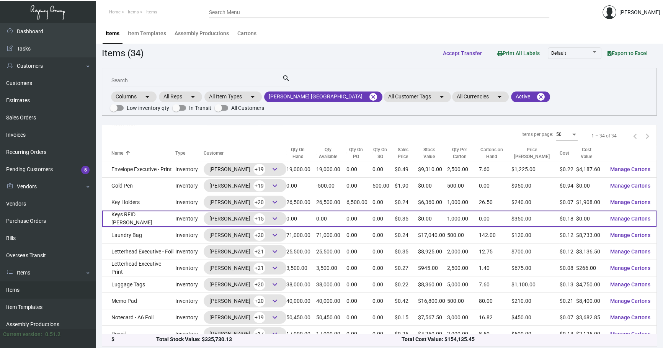
click at [279, 220] on span "keyboard_arrow_down" at bounding box center [274, 218] width 9 height 9
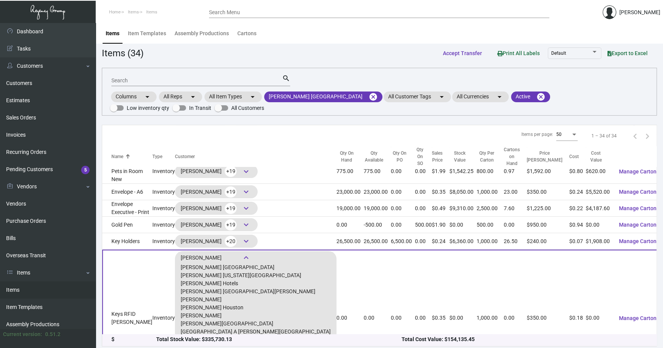
click at [251, 253] on span "keyboard_arrow_down" at bounding box center [245, 257] width 9 height 9
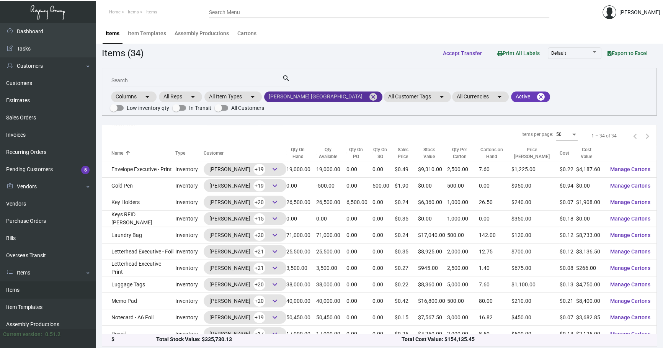
click at [306, 95] on mat-chip "[PERSON_NAME] [GEOGRAPHIC_DATA] cancel" at bounding box center [323, 96] width 118 height 11
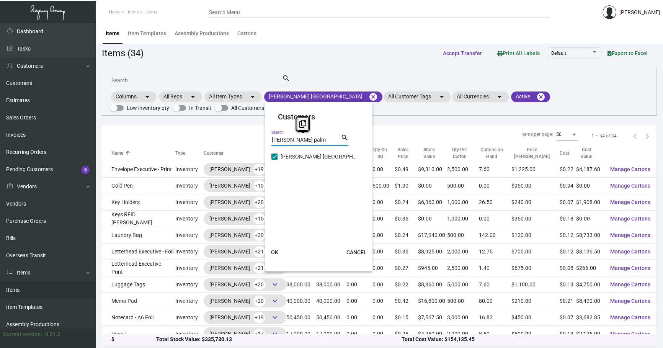
drag, startPoint x: 326, startPoint y: 140, endPoint x: 296, endPoint y: 142, distance: 30.3
click at [296, 142] on input "[PERSON_NAME] palm" at bounding box center [305, 140] width 69 height 6
click at [276, 155] on span at bounding box center [274, 156] width 6 height 6
click at [274, 160] on input "[PERSON_NAME] [GEOGRAPHIC_DATA]" at bounding box center [274, 160] width 0 height 0
checkbox input "false"
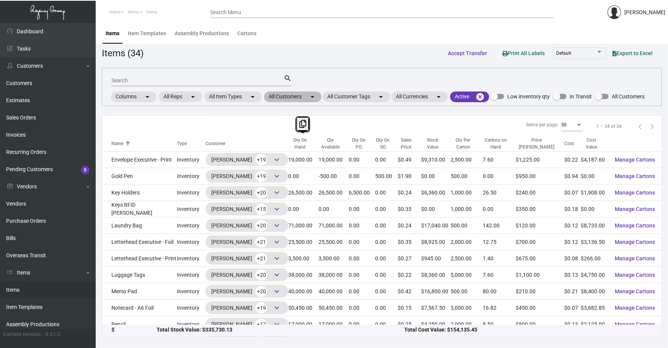
click at [307, 93] on mat-chip "All Customers arrow_drop_down" at bounding box center [292, 96] width 57 height 11
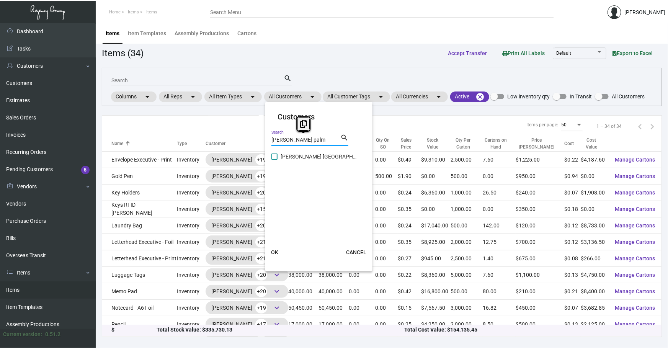
drag, startPoint x: 314, startPoint y: 137, endPoint x: 297, endPoint y: 138, distance: 17.6
click at [297, 138] on input "[PERSON_NAME] palm" at bounding box center [305, 140] width 69 height 6
click at [306, 143] on div "[PERSON_NAME] zh Search" at bounding box center [305, 140] width 69 height 12
type input "[PERSON_NAME] z"
click at [298, 154] on span "[PERSON_NAME] Zihuatanejo" at bounding box center [318, 156] width 77 height 9
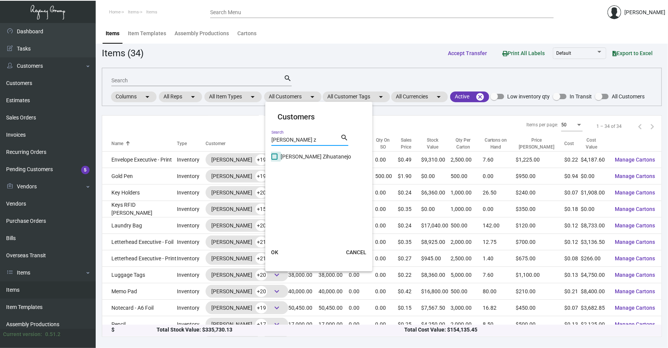
click at [274, 160] on input "[PERSON_NAME] Zihuatanejo" at bounding box center [274, 160] width 0 height 0
checkbox input "true"
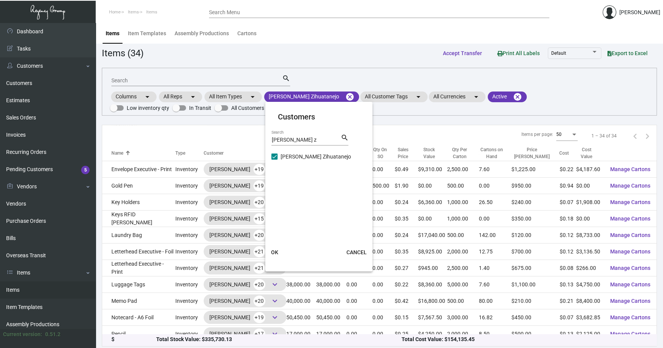
click at [276, 250] on span "OK" at bounding box center [274, 252] width 7 height 6
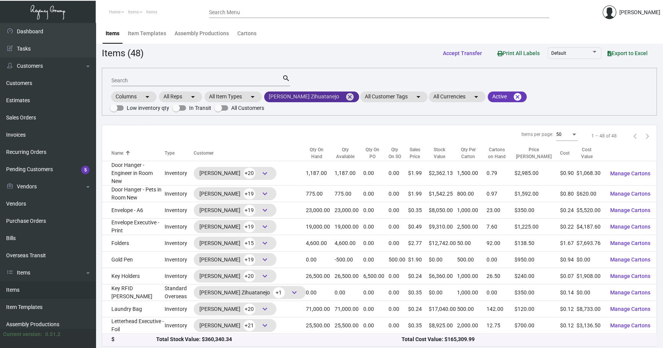
click at [324, 95] on mat-chip "[PERSON_NAME] Zihuatanejo cancel" at bounding box center [311, 96] width 95 height 11
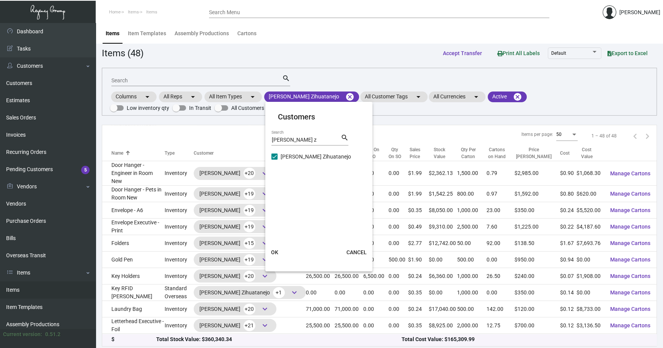
click at [314, 153] on span "[PERSON_NAME] Zihuatanejo" at bounding box center [318, 156] width 77 height 9
click at [274, 160] on input "[PERSON_NAME] Zihuatanejo" at bounding box center [274, 160] width 0 height 0
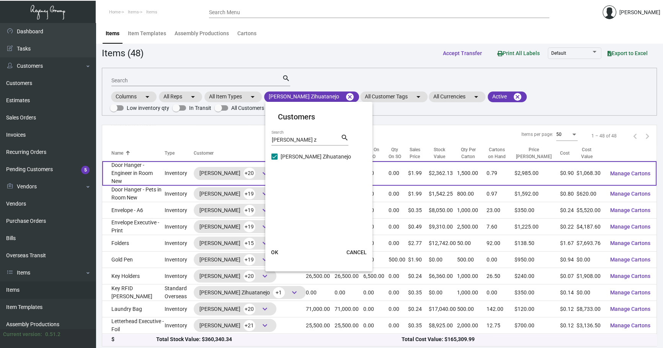
checkbox input "false"
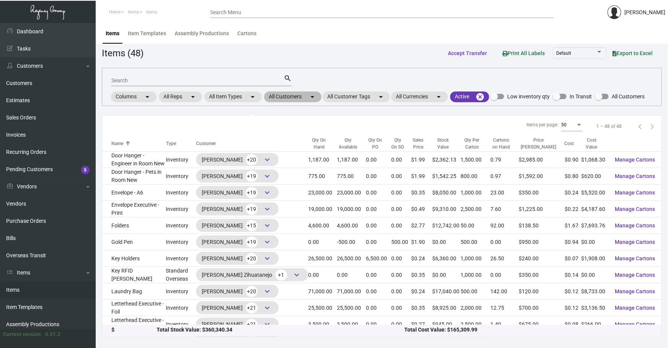
click at [305, 98] on mat-chip "All Customers arrow_drop_down" at bounding box center [292, 96] width 57 height 11
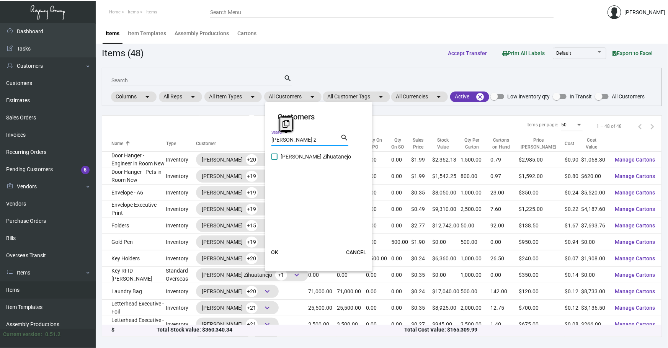
drag, startPoint x: 302, startPoint y: 138, endPoint x: 0, endPoint y: 150, distance: 302.1
click at [52, 153] on div "Customers [PERSON_NAME] z Search search [PERSON_NAME] Zihuatanejo OK CANCEL" at bounding box center [334, 174] width 668 height 348
type input "[PERSON_NAME]"
click at [293, 153] on span "[PERSON_NAME]" at bounding box center [318, 156] width 77 height 9
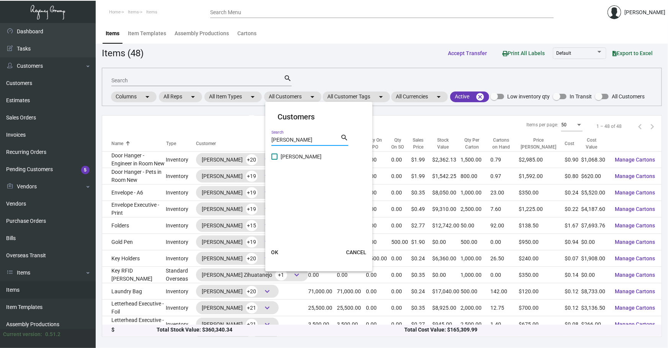
click at [274, 160] on input "[PERSON_NAME]" at bounding box center [274, 160] width 0 height 0
checkbox input "true"
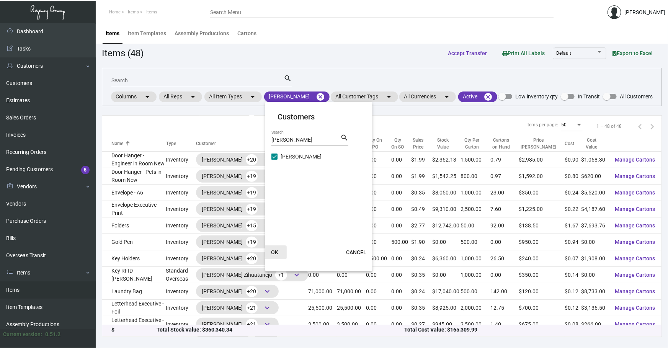
click at [277, 249] on span "OK" at bounding box center [274, 252] width 7 height 6
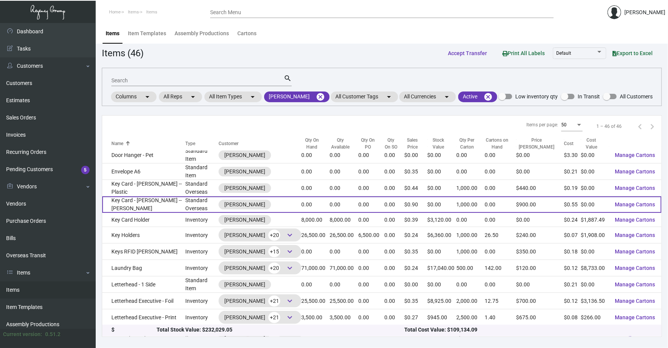
click at [156, 196] on td "Key Card - [PERSON_NAME] -- [PERSON_NAME]" at bounding box center [143, 204] width 83 height 16
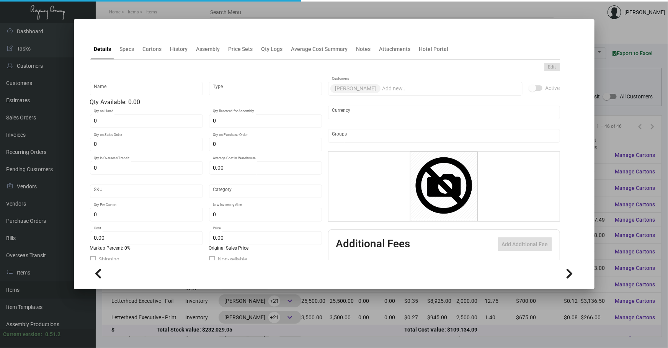
type input "Key Card - [PERSON_NAME] -- [PERSON_NAME]"
type input "Standard Overseas"
type input "10,000"
type input "$ 0.00"
type input "Overseas"
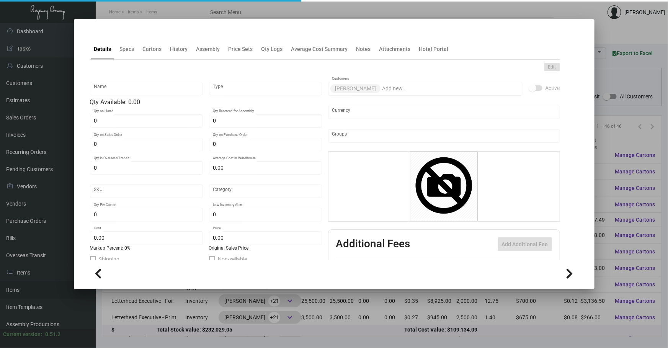
type input "1,000"
type input "$ 0.545"
type input "$ 0.90"
checkbox input "true"
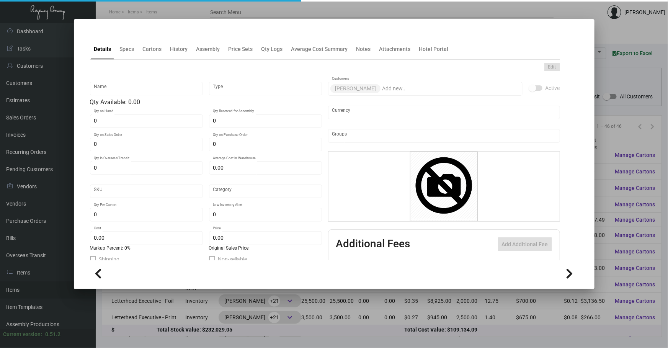
type input "United States Dollar $"
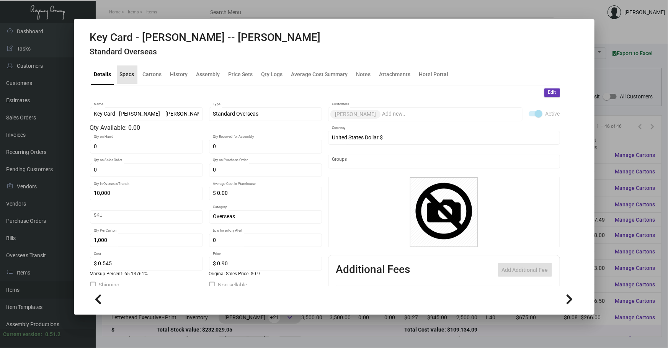
click at [127, 73] on div "Specs" at bounding box center [127, 74] width 15 height 8
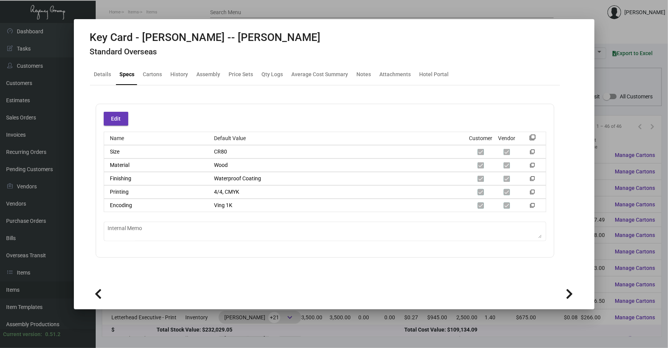
click at [483, 326] on div at bounding box center [334, 174] width 668 height 348
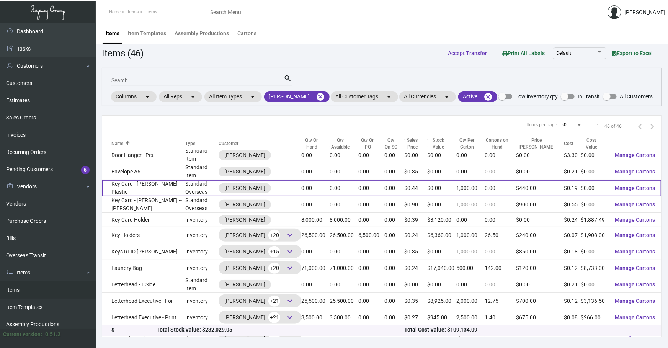
click at [169, 180] on td "Key Card - [PERSON_NAME] -- Plastic" at bounding box center [143, 188] width 83 height 16
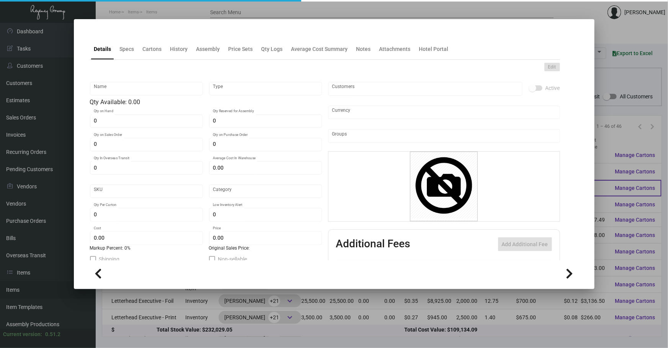
type input "Key Card - [PERSON_NAME] -- Plastic"
type input "Standard Overseas"
type input "$ 0.19"
type input "Overseas"
type input "1,000"
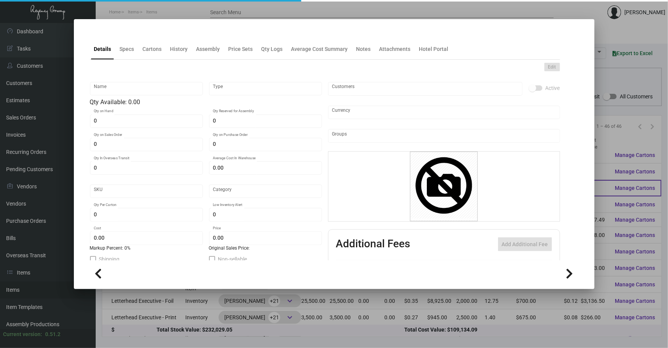
type input "$ 0.19"
type input "$ 0.44"
checkbox input "true"
type input "United States Dollar $"
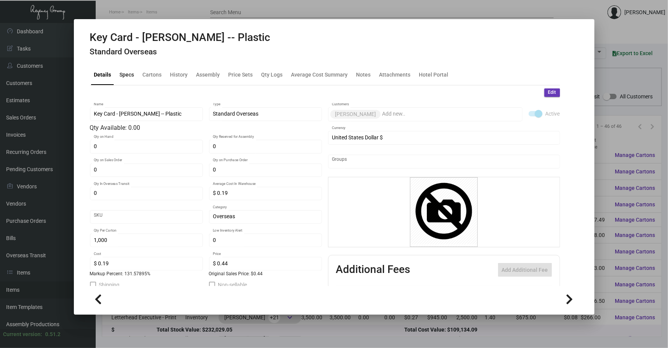
click at [125, 78] on div "Specs" at bounding box center [127, 74] width 15 height 8
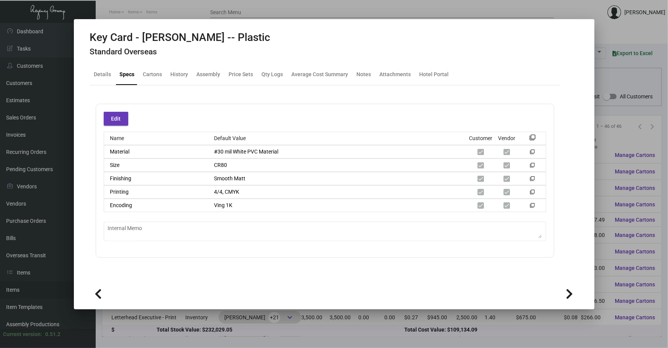
drag, startPoint x: 370, startPoint y: 325, endPoint x: 360, endPoint y: 314, distance: 14.9
click at [370, 325] on div at bounding box center [334, 174] width 668 height 348
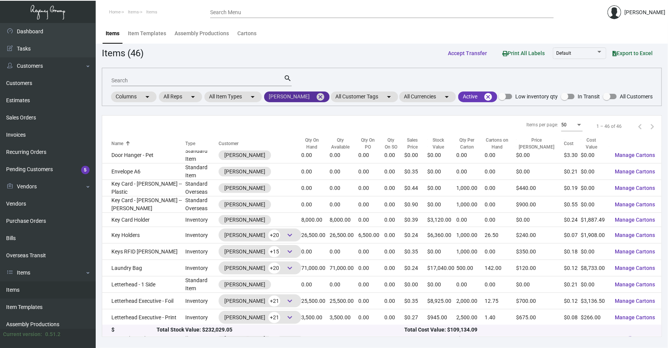
click at [319, 98] on mat-icon "cancel" at bounding box center [320, 96] width 9 height 9
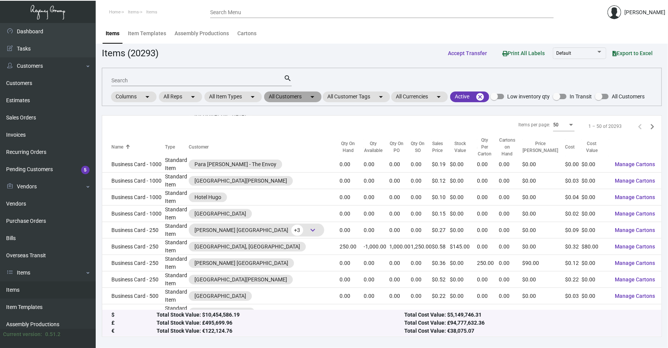
click at [301, 99] on mat-chip "All Customers arrow_drop_down" at bounding box center [292, 96] width 57 height 11
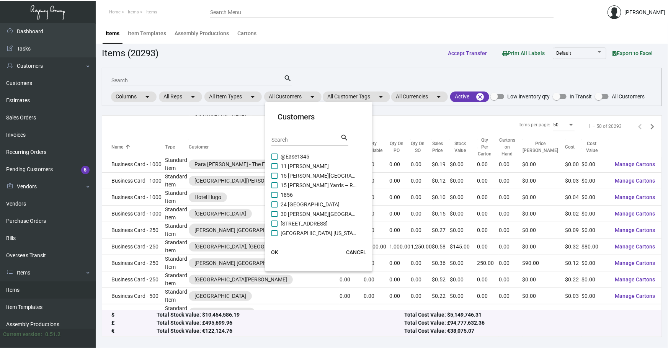
click at [306, 142] on input "Search" at bounding box center [305, 140] width 69 height 6
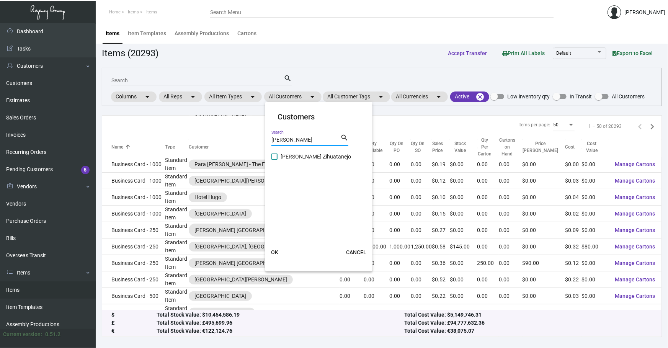
type input "[PERSON_NAME]"
click at [306, 155] on span "[PERSON_NAME] Zihuatanejo" at bounding box center [318, 156] width 77 height 9
click at [274, 160] on input "[PERSON_NAME] Zihuatanejo" at bounding box center [274, 160] width 0 height 0
checkbox input "true"
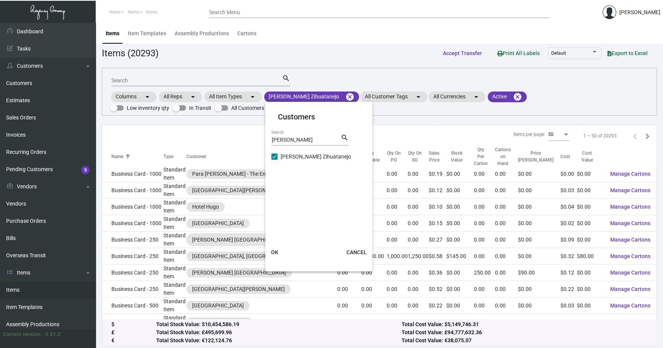
click at [272, 251] on span "OK" at bounding box center [274, 252] width 7 height 6
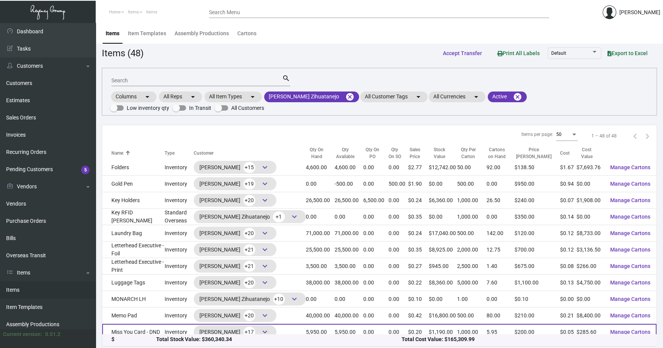
scroll to position [278, 0]
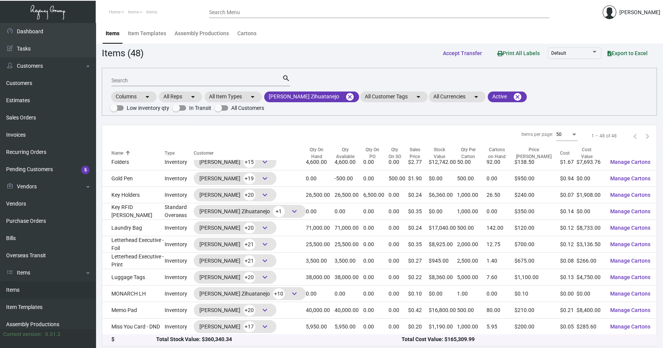
click at [599, 111] on div "Search search Columns arrow_drop_down All Reps arrow_drop_down All Item Types a…" at bounding box center [379, 92] width 555 height 48
click at [329, 95] on mat-chip "[PERSON_NAME] Zihuatanejo cancel" at bounding box center [311, 96] width 95 height 11
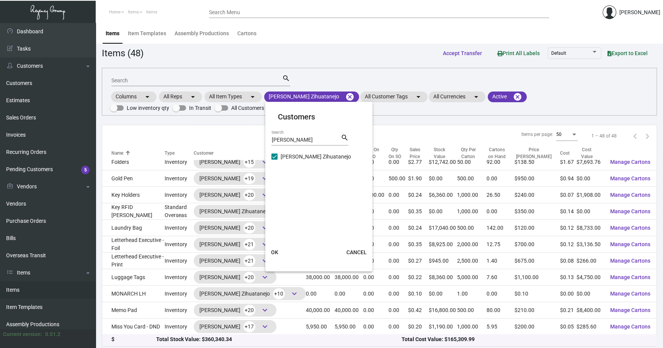
click at [314, 142] on input "[PERSON_NAME]" at bounding box center [305, 140] width 69 height 6
type input "[PERSON_NAME]"
click at [311, 153] on span "[PERSON_NAME] Nashville" at bounding box center [318, 156] width 77 height 9
click at [274, 160] on input "[PERSON_NAME] Nashville" at bounding box center [274, 160] width 0 height 0
checkbox input "true"
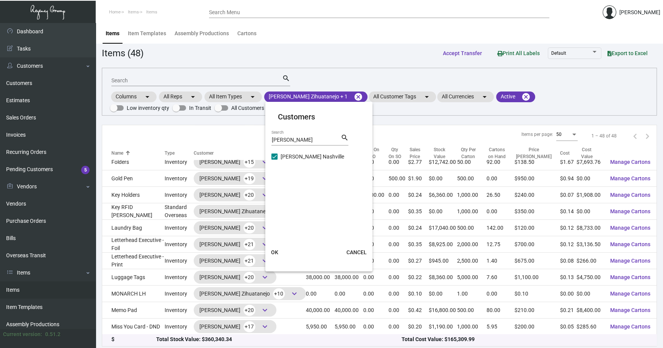
click at [277, 249] on span "OK" at bounding box center [274, 252] width 7 height 6
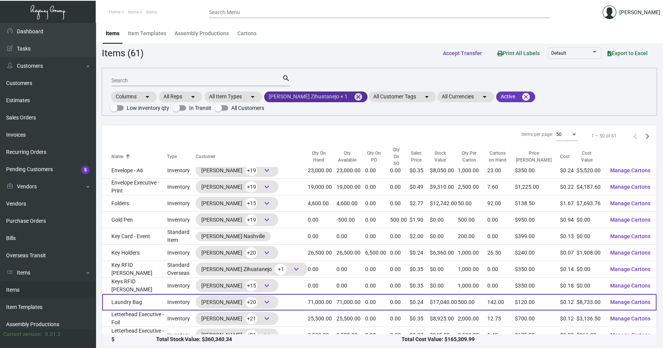
scroll to position [313, 0]
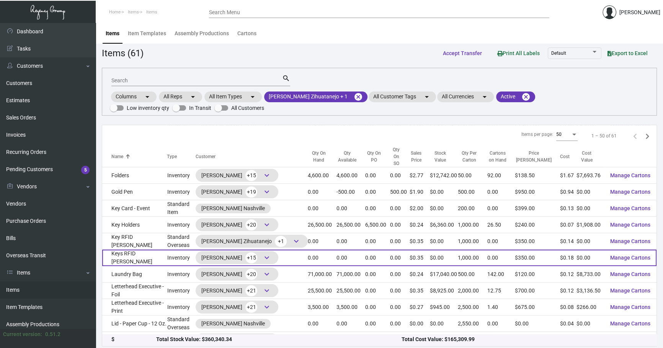
click at [145, 249] on td "Keys RFID [PERSON_NAME]" at bounding box center [134, 257] width 65 height 16
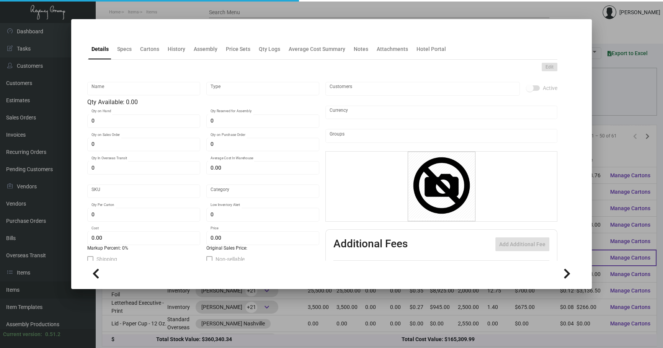
type input "Keys RFID [PERSON_NAME]"
type input "Inventory"
type input "$ 0.17007"
type input "3126"
type input "Standard"
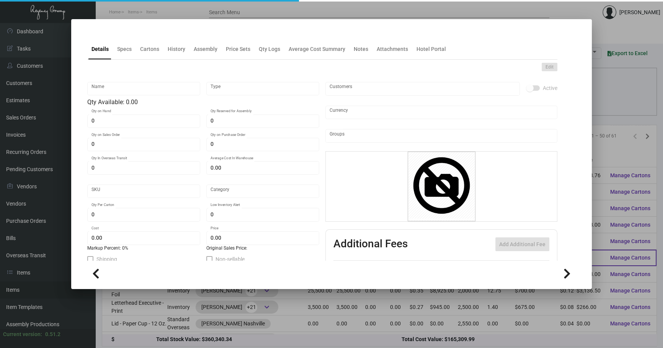
type input "1,000"
type input "7,500"
type input "$ 0.182"
type input "$ 0.35"
type textarea "[PERSON_NAME] Keys RFID Safelok, Size 2-1/8x3-3/8 #30 mill black core dull lami…"
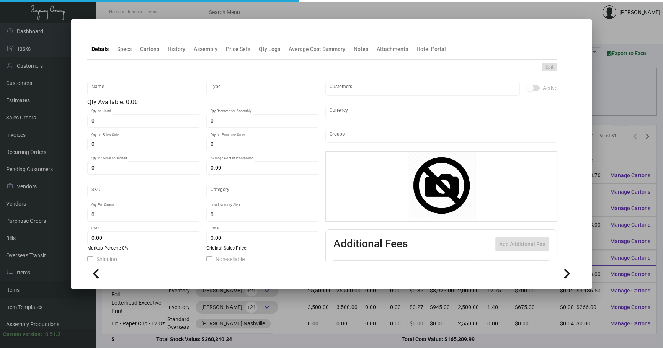
type textarea "[PERSON_NAME] Keys RFID Safelok, Size 2-1/8x3-3/8 #30 mill black core dull lami…"
checkbox input "true"
type input "United States Dollar $"
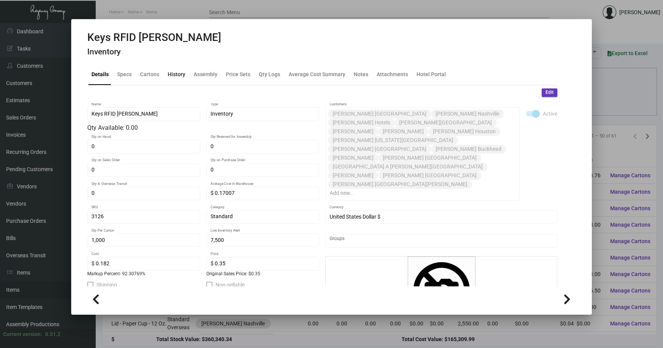
click at [175, 71] on div "History" at bounding box center [177, 74] width 18 height 8
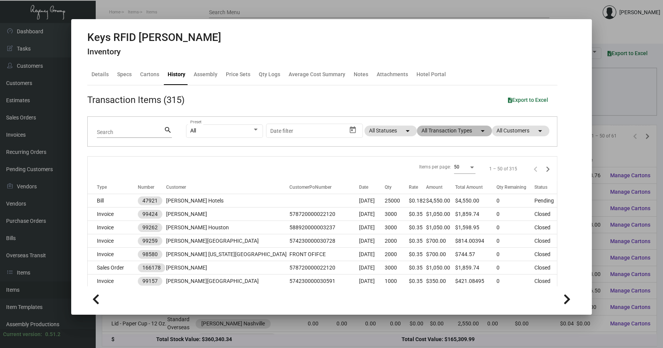
click at [440, 129] on mat-chip "All Transaction Types arrow_drop_down" at bounding box center [454, 130] width 75 height 11
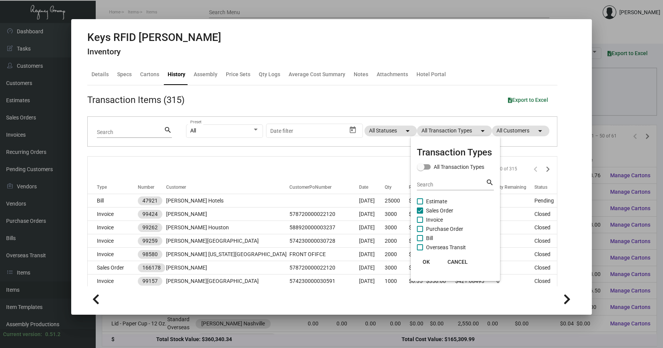
click at [597, 107] on div at bounding box center [331, 174] width 663 height 348
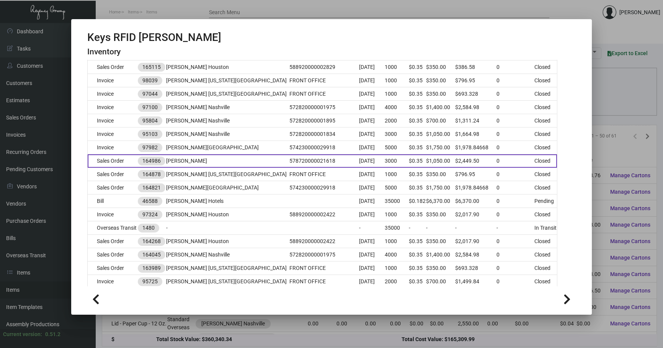
scroll to position [336, 0]
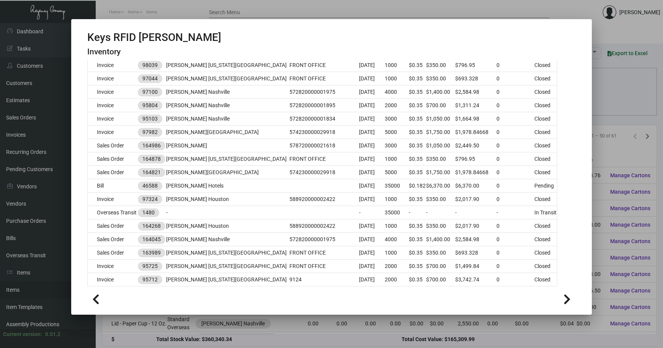
click at [649, 87] on div at bounding box center [331, 174] width 663 height 348
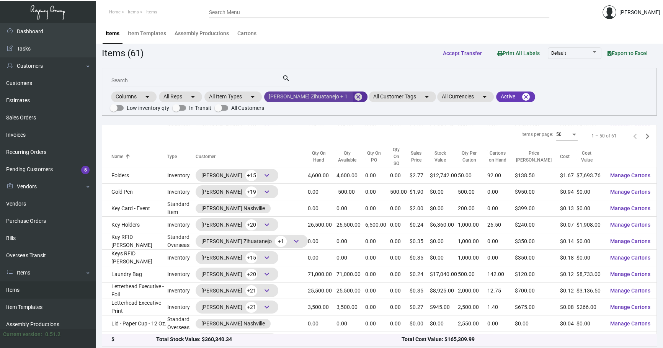
click at [296, 98] on mat-chip "[PERSON_NAME] Zihuatanejo + 1 cancel" at bounding box center [315, 96] width 103 height 11
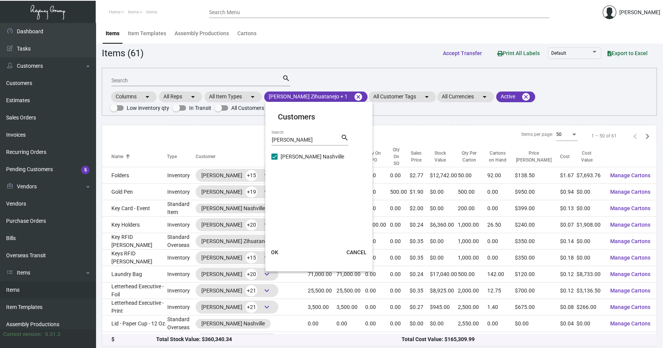
click at [192, 120] on div at bounding box center [331, 174] width 663 height 348
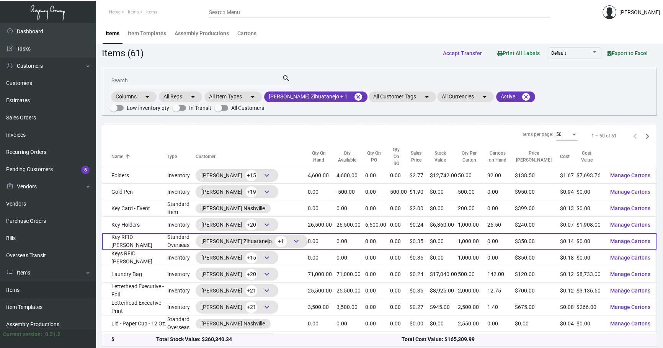
click at [292, 236] on span "keyboard_arrow_down" at bounding box center [296, 240] width 9 height 9
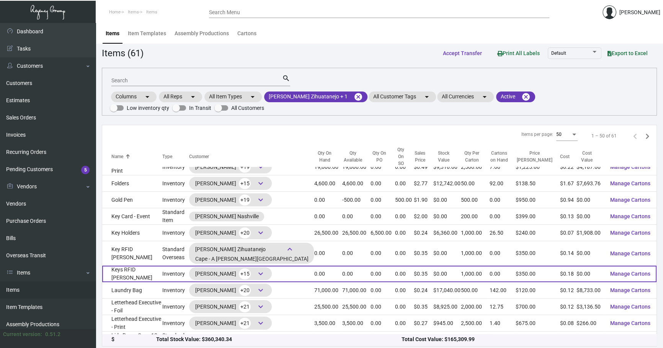
click at [265, 269] on span "keyboard_arrow_down" at bounding box center [260, 273] width 9 height 9
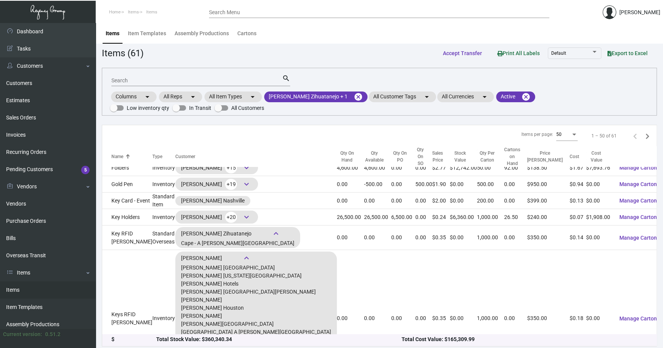
scroll to position [371, 0]
